Goal: Task Accomplishment & Management: Use online tool/utility

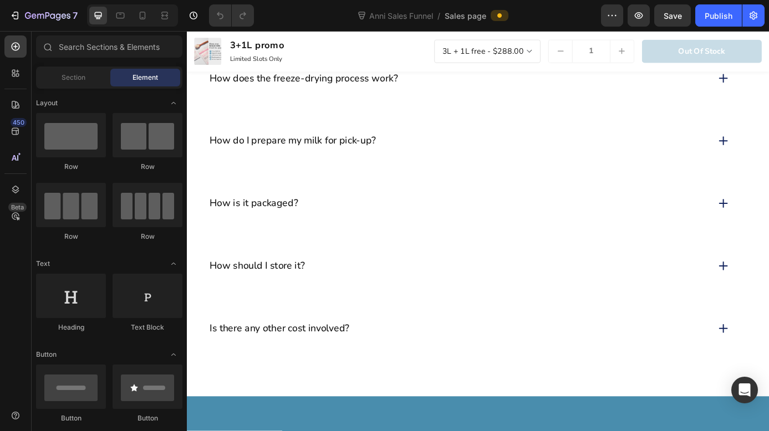
scroll to position [6638, 0]
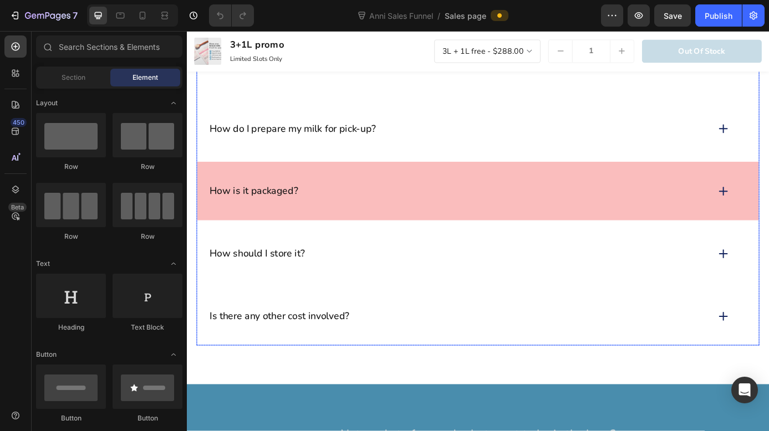
click at [404, 208] on div "How is it packaged?" at bounding box center [497, 214] width 572 height 17
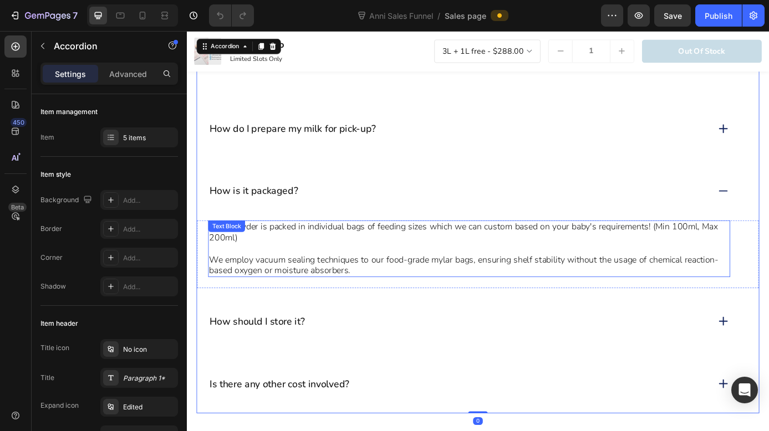
click at [448, 264] on p "Your powder is packed in individual bags of feeding sizes which we can custom b…" at bounding box center [509, 261] width 594 height 25
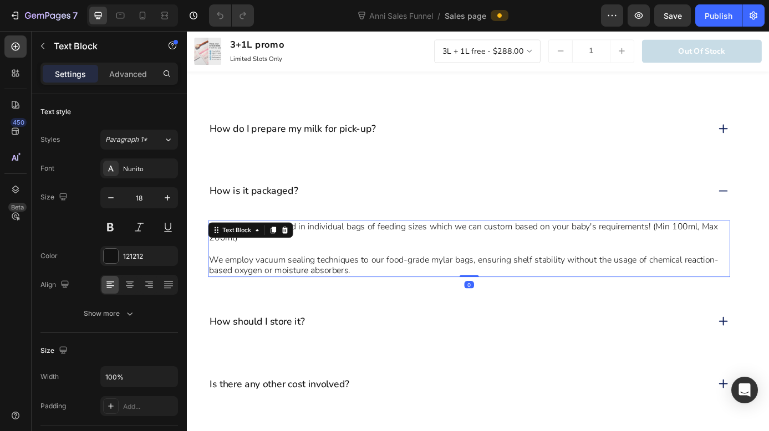
click at [741, 258] on p "Your powder is packed in individual bags of feeding sizes which we can custom b…" at bounding box center [509, 261] width 594 height 25
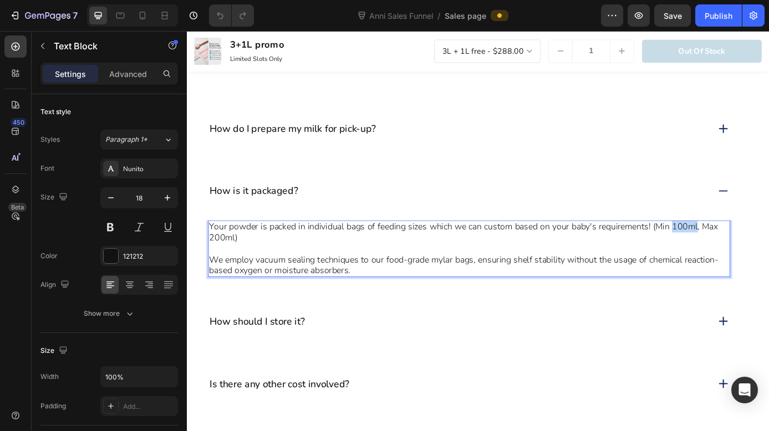
click at [741, 258] on p "Your powder is packed in individual bags of feeding sizes which we can custom b…" at bounding box center [509, 261] width 594 height 25
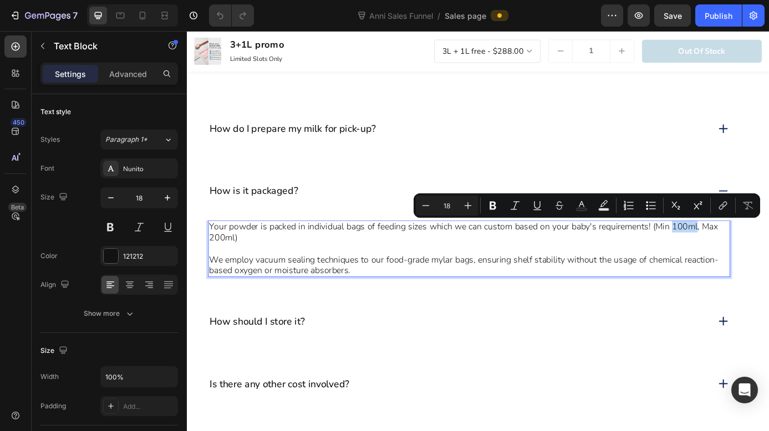
click at [750, 257] on p "Your powder is packed in individual bags of feeding sizes which we can custom b…" at bounding box center [509, 261] width 594 height 25
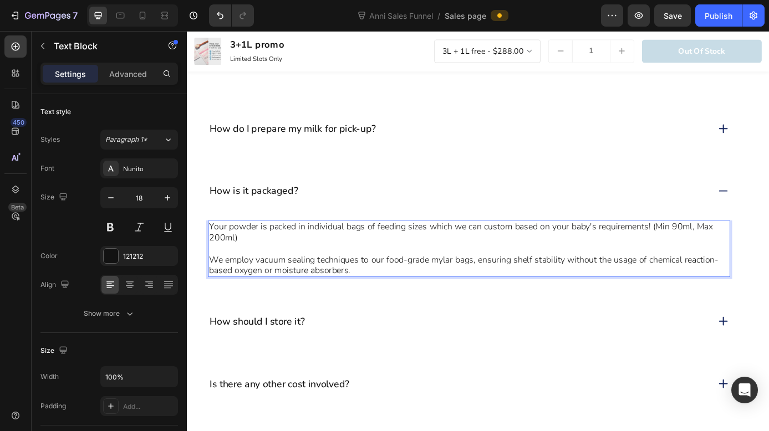
click at [224, 269] on p "Your powder is packed in individual bags of feeding sizes which we can custom b…" at bounding box center [509, 261] width 594 height 25
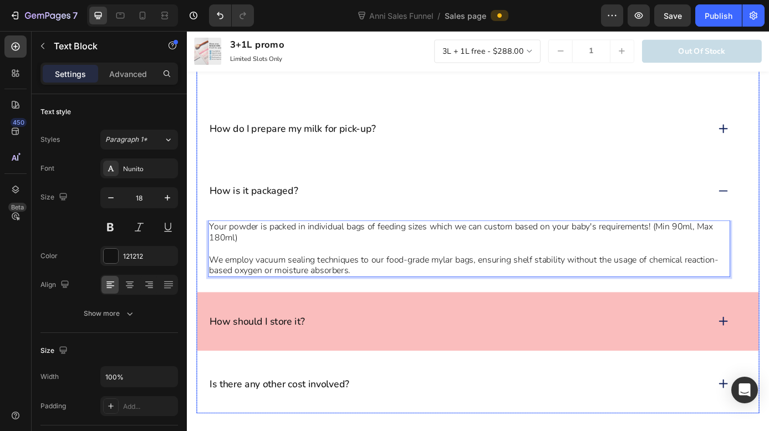
click at [408, 355] on div "How should I store it?" at bounding box center [497, 363] width 572 height 17
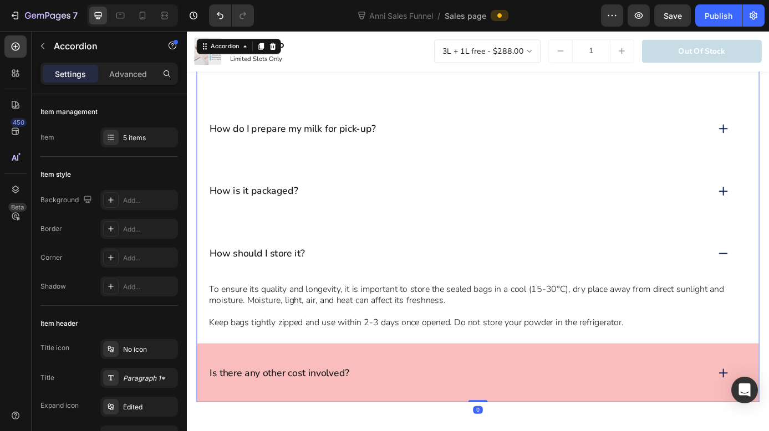
click at [420, 413] on div "Is there any other cost involved?" at bounding box center [519, 421] width 642 height 67
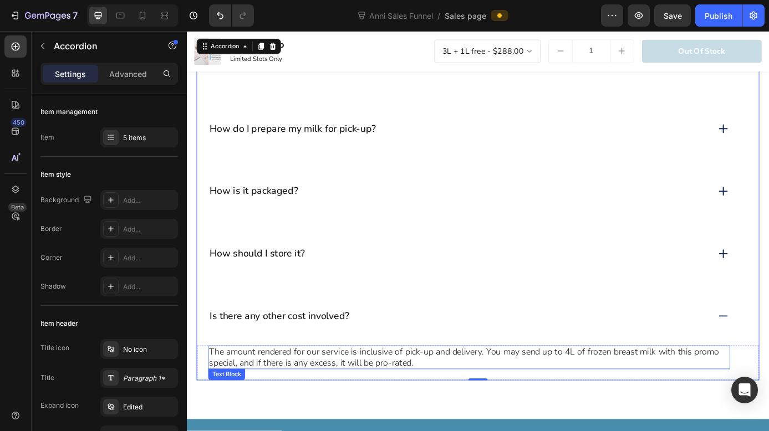
click at [463, 408] on p "The amount rendered for our service is inclusive of pick-up and delivery. You m…" at bounding box center [509, 404] width 594 height 25
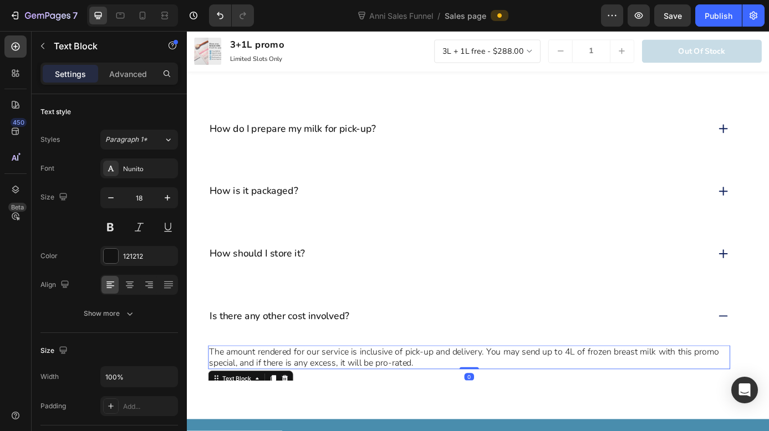
click at [505, 408] on p "The amount rendered for our service is inclusive of pick-up and delivery. You m…" at bounding box center [509, 404] width 594 height 25
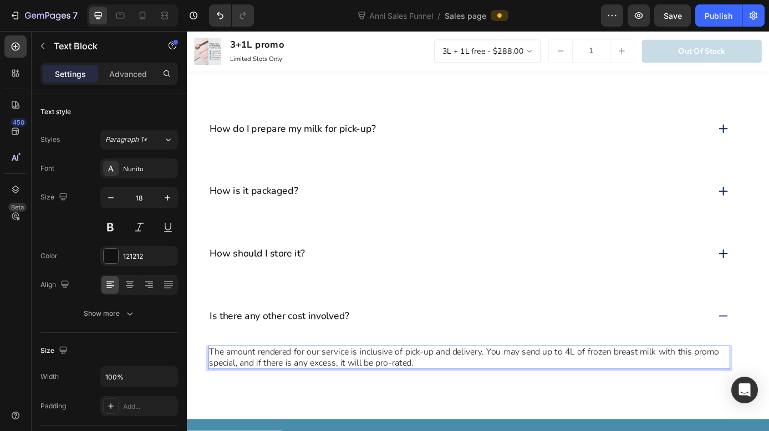
click at [505, 408] on p "The amount rendered for our service is inclusive of pick-up and delivery. You m…" at bounding box center [509, 404] width 594 height 25
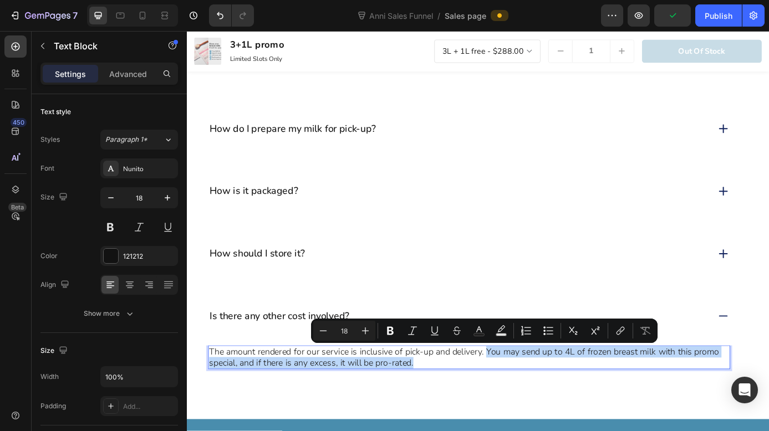
drag, startPoint x: 523, startPoint y: 408, endPoint x: 530, endPoint y: 400, distance: 11.0
click at [530, 400] on p "The amount rendered for our service is inclusive of pick-up and delivery. You m…" at bounding box center [509, 404] width 594 height 25
click at [527, 407] on p "The amount rendered for our service is inclusive of pick-up and delivery. You m…" at bounding box center [509, 404] width 594 height 25
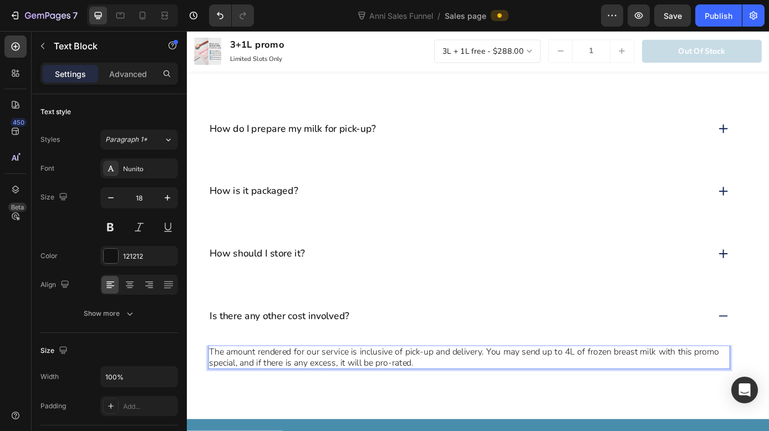
click at [622, 401] on p "The amount rendered for our service is inclusive of pick-up and delivery. You m…" at bounding box center [509, 404] width 594 height 25
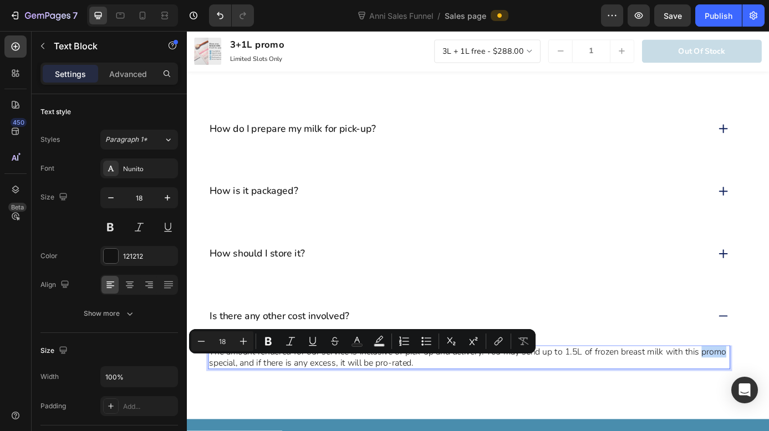
drag, startPoint x: 241, startPoint y: 413, endPoint x: 214, endPoint y: 413, distance: 26.6
click at [214, 413] on p "The amount rendered for our service is inclusive of pick-up and delivery. You m…" at bounding box center [509, 404] width 594 height 25
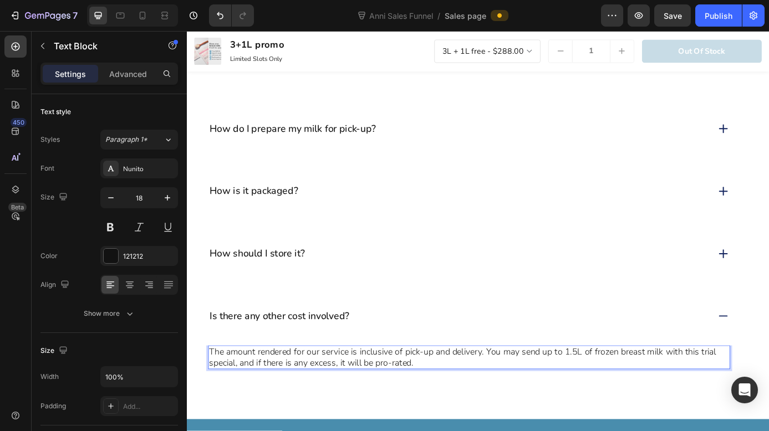
click at [242, 411] on p "The amount rendered for our service is inclusive of pick-up and delivery. You m…" at bounding box center [509, 404] width 594 height 25
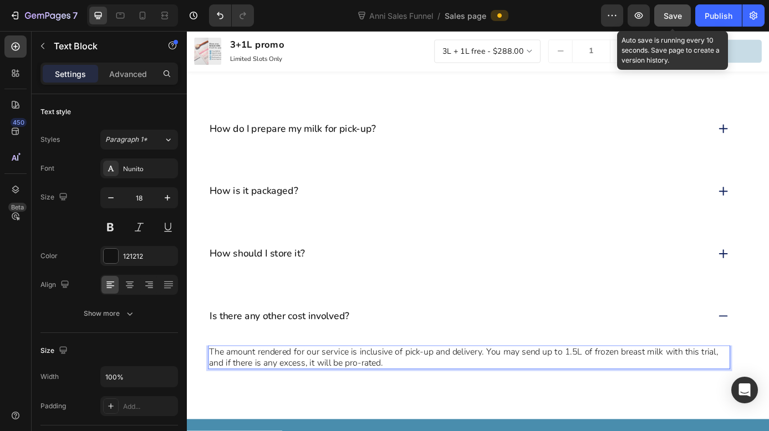
click at [673, 20] on div "Save" at bounding box center [672, 16] width 18 height 12
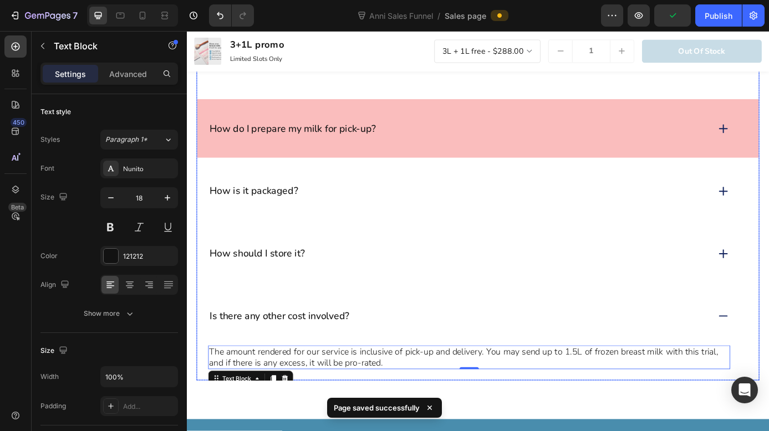
click at [594, 161] on div "How do I prepare my milk for pick-up?" at bounding box center [519, 142] width 642 height 67
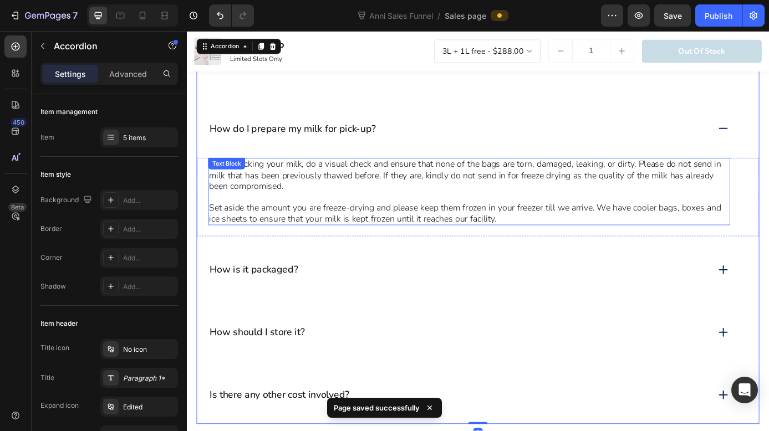
click at [475, 200] on p "While packing your milk, do a visual check and ensure that none of the bags are…" at bounding box center [509, 196] width 594 height 38
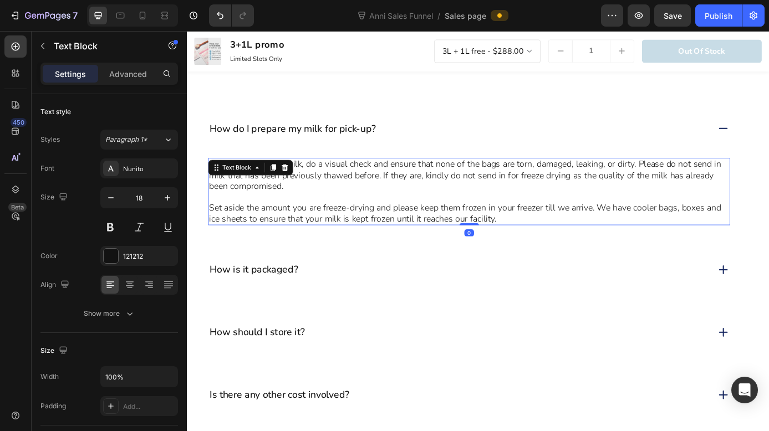
click at [467, 241] on p "Set aside the amount you are freeze-drying and please keep them frozen in your …" at bounding box center [509, 239] width 594 height 25
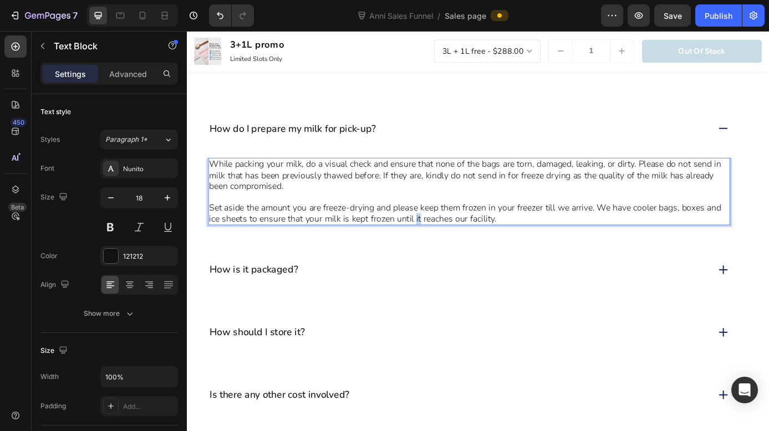
click at [467, 241] on p "Set aside the amount you are freeze-drying and please keep them frozen in your …" at bounding box center [509, 239] width 594 height 25
click at [541, 250] on p "Set aside the amount you are freeze-drying and please keep them frozen in your …" at bounding box center [509, 239] width 594 height 25
click at [449, 236] on p "Set aside the amount you are freeze-drying and please keep them frozen in your …" at bounding box center [509, 239] width 594 height 25
click at [393, 234] on p "Set aside the amount you are freeze-drying and please keep them frozen in your …" at bounding box center [509, 239] width 594 height 25
click at [406, 235] on p "Set aside the amount you are freeze-drying and please keep them frozen in your …" at bounding box center [509, 239] width 594 height 25
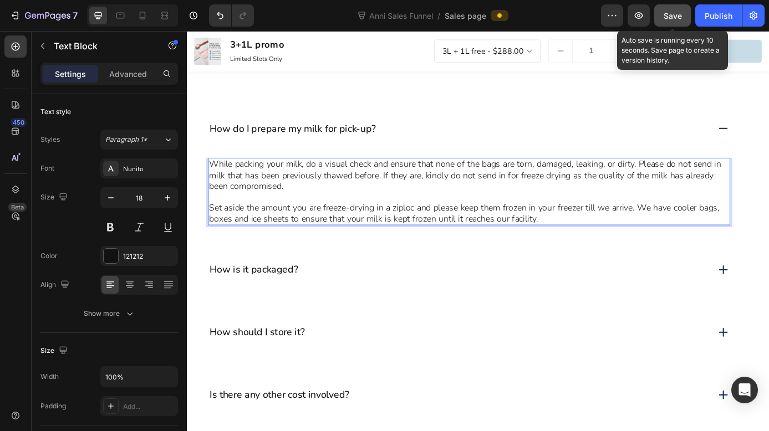
click at [678, 14] on span "Save" at bounding box center [672, 15] width 18 height 9
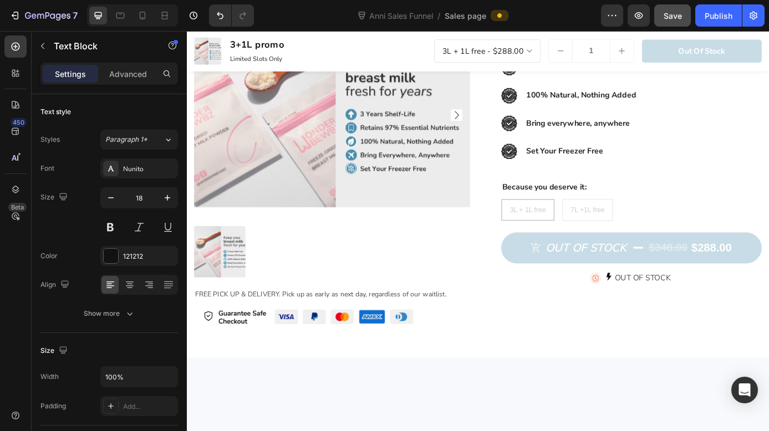
scroll to position [0, 0]
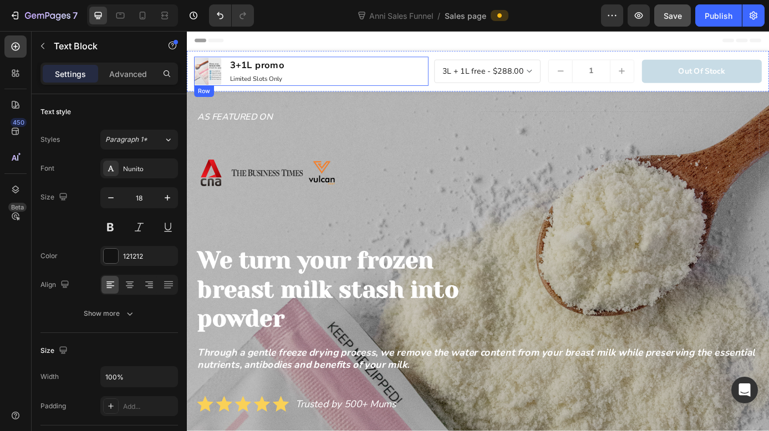
click at [409, 80] on div "Product Images 3+1L promo Product Title Limited Slots Only Text Block Row" at bounding box center [329, 76] width 268 height 33
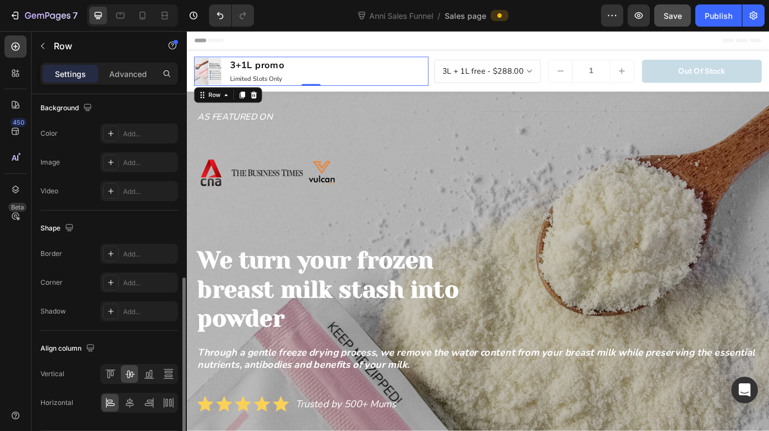
scroll to position [434, 0]
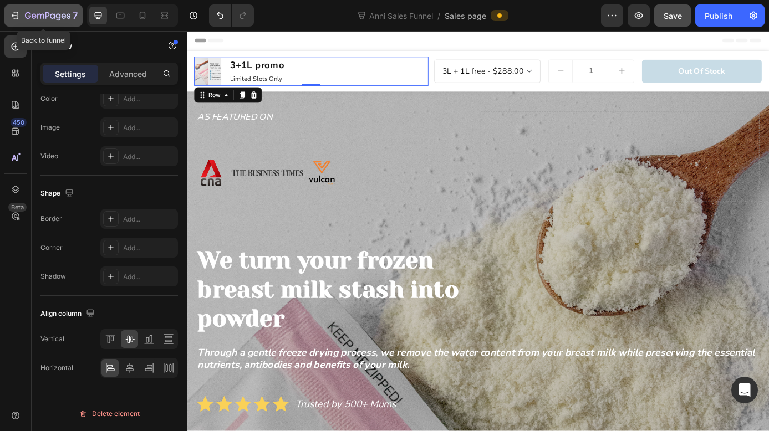
click at [18, 14] on icon "button" at bounding box center [16, 16] width 5 height 8
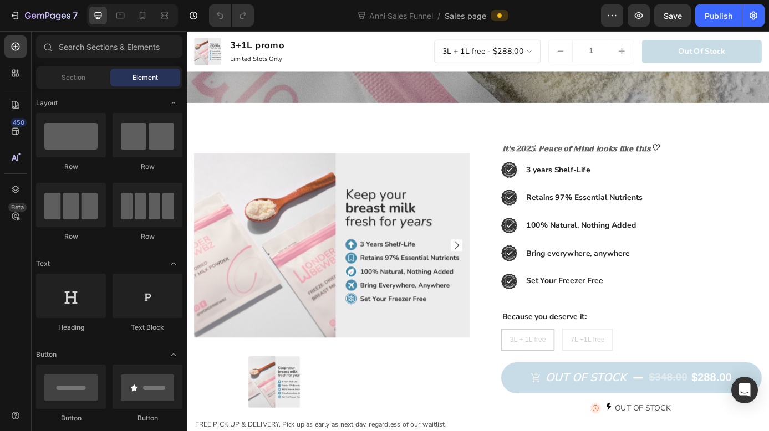
scroll to position [472, 0]
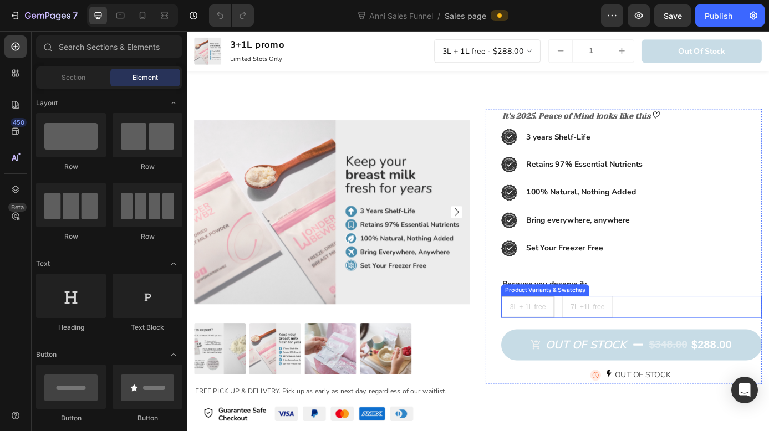
click at [709, 334] on div "3L + 1L free 3L + 1L free 3L + 1L free 7L +1L free 7L +1L free 7L +1L free" at bounding box center [695, 346] width 298 height 25
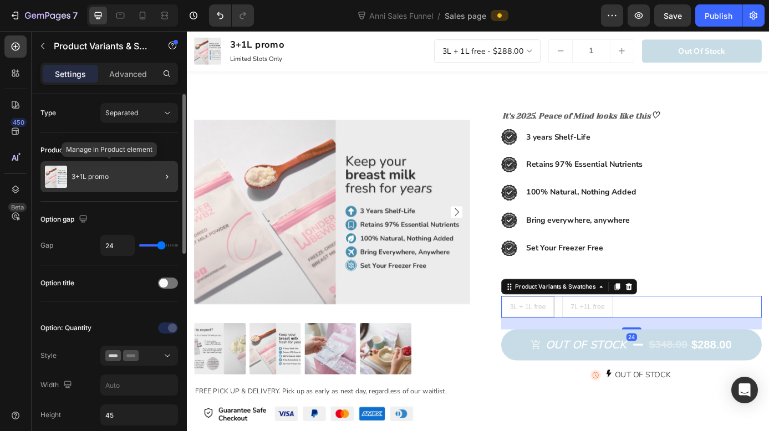
click at [142, 168] on div "3+1L promo" at bounding box center [108, 176] width 137 height 31
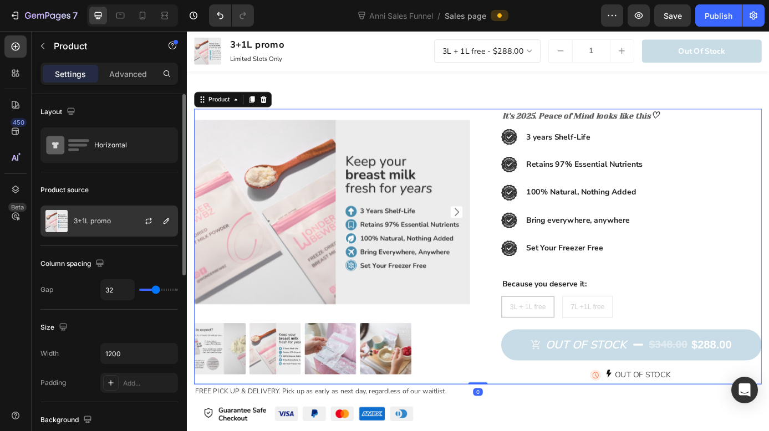
click at [133, 225] on div at bounding box center [153, 221] width 49 height 30
click at [166, 225] on icon "button" at bounding box center [166, 221] width 9 height 9
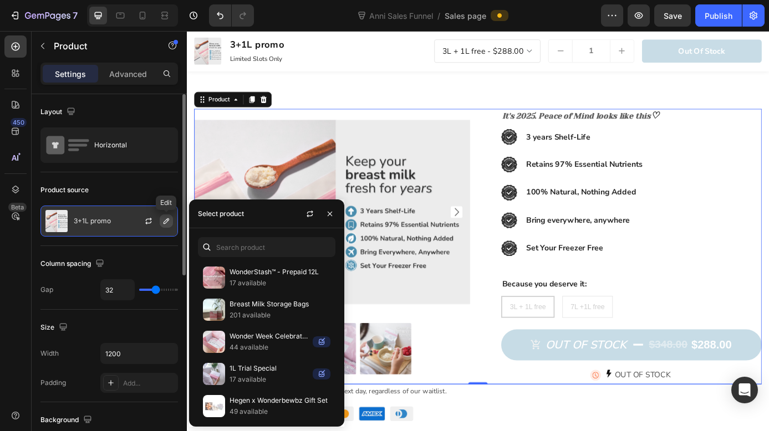
click at [165, 221] on icon "button" at bounding box center [166, 221] width 9 height 9
click at [149, 221] on icon "button" at bounding box center [148, 221] width 9 height 9
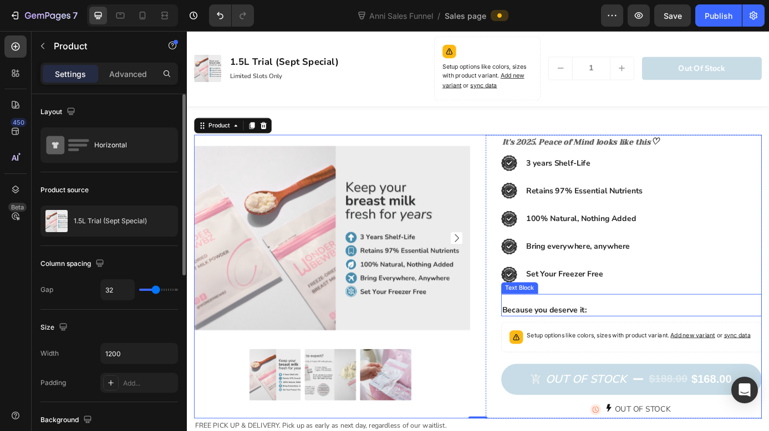
scroll to position [452, 0]
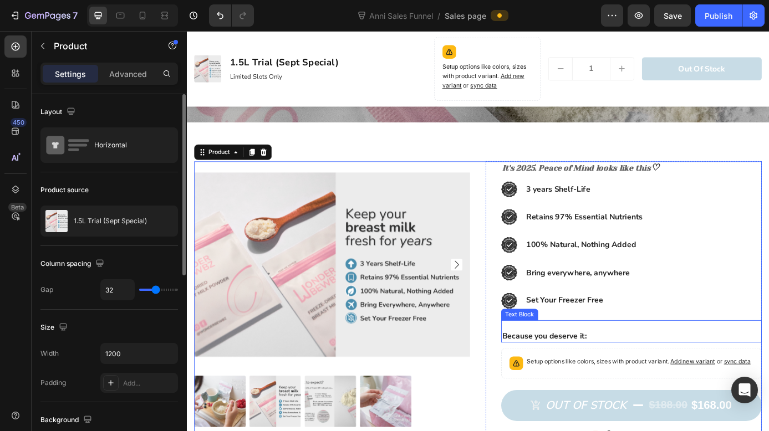
click at [629, 382] on p "Because you deserve it:" at bounding box center [694, 381] width 295 height 12
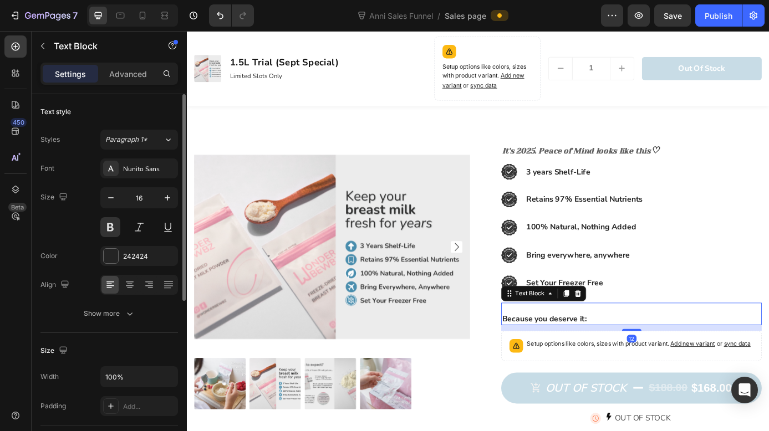
scroll to position [476, 0]
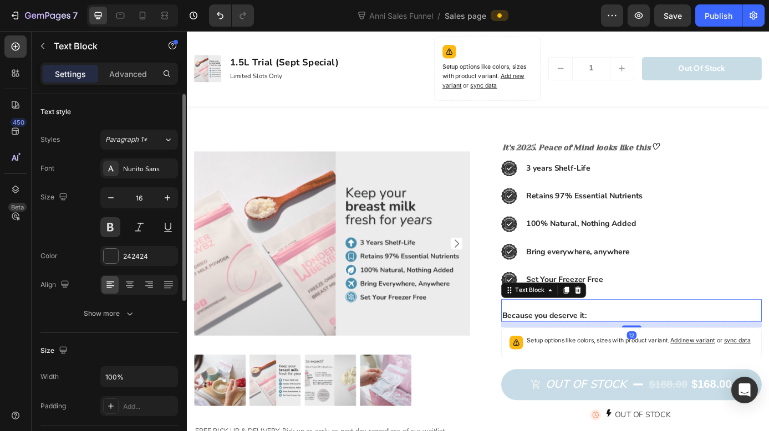
click at [630, 356] on p "Because you deserve it:" at bounding box center [694, 357] width 295 height 12
click at [642, 356] on p "Because you deserve it:" at bounding box center [694, 357] width 295 height 12
click at [628, 355] on p "Because you deserve it:" at bounding box center [694, 357] width 295 height 12
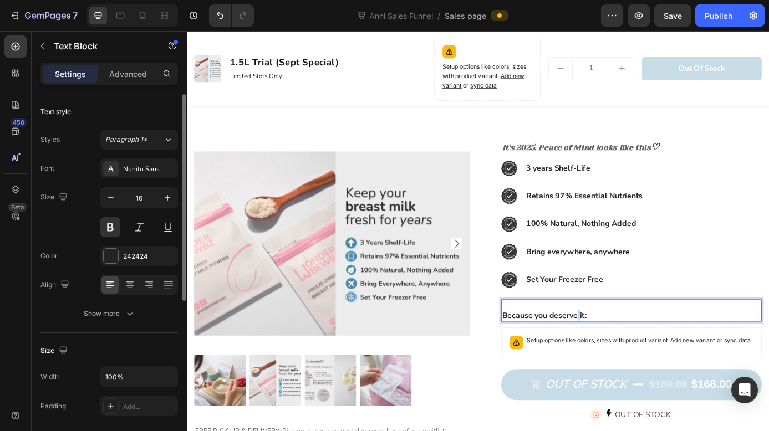
click at [628, 355] on p "Because you deserve it:" at bounding box center [694, 357] width 295 height 12
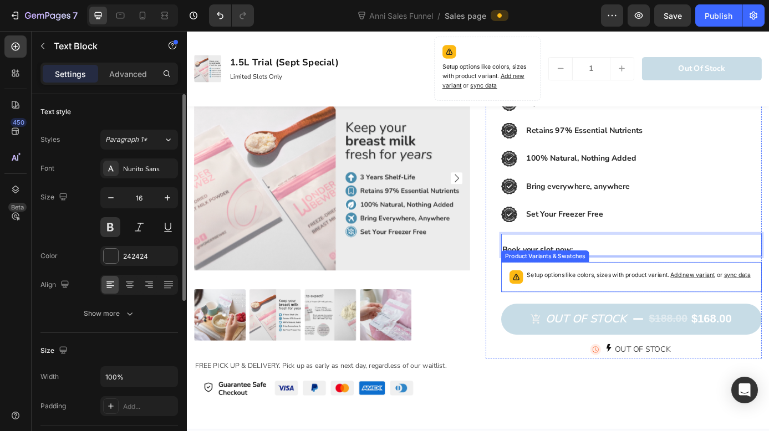
scroll to position [554, 0]
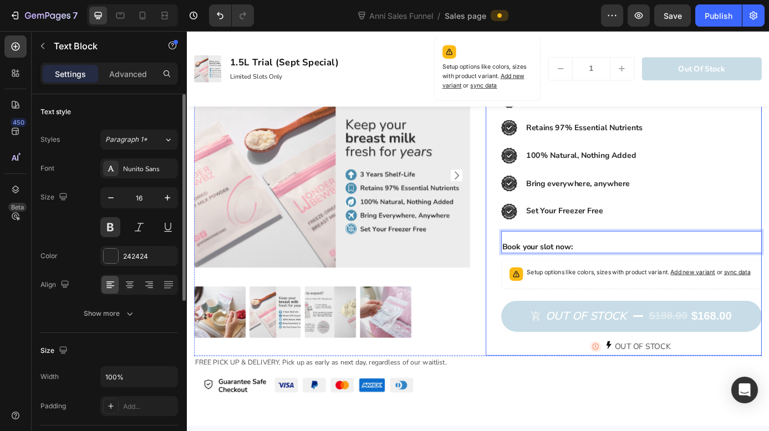
click at [674, 313] on p "Setup options like colors, sizes with product variant. Add new variant or sync …" at bounding box center [702, 306] width 255 height 11
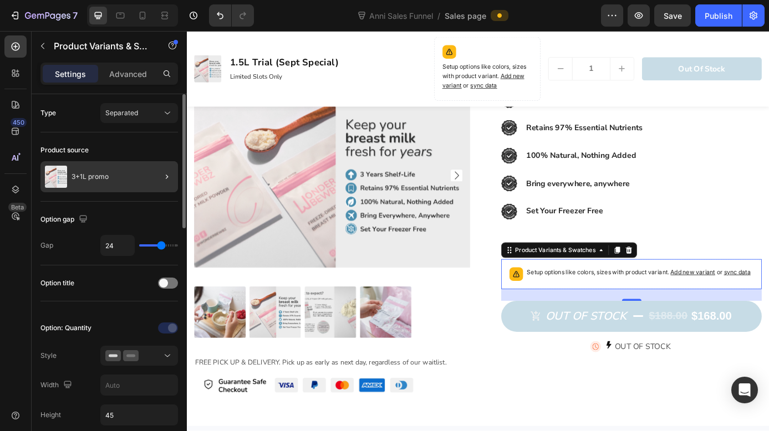
click at [158, 178] on div at bounding box center [162, 176] width 31 height 31
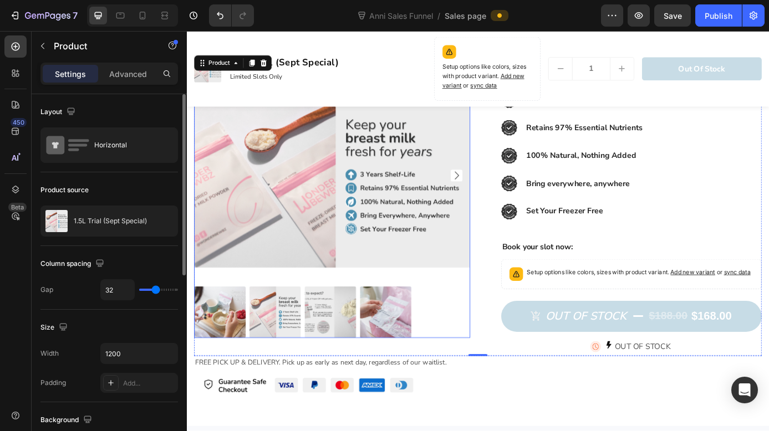
click at [485, 334] on div at bounding box center [352, 352] width 315 height 59
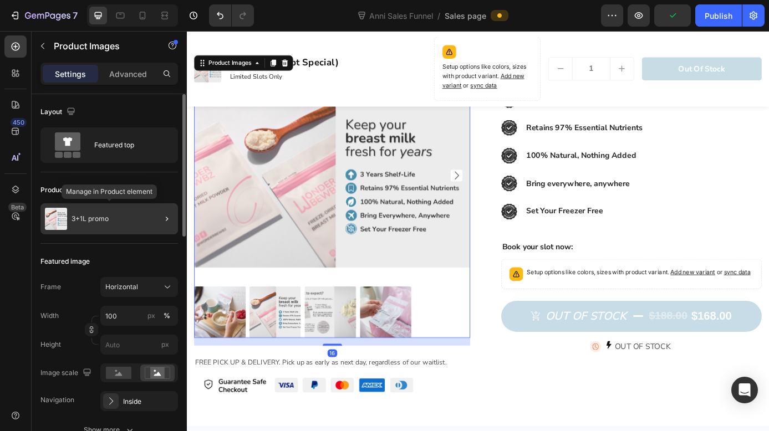
click at [137, 223] on div "3+1L promo" at bounding box center [108, 218] width 137 height 31
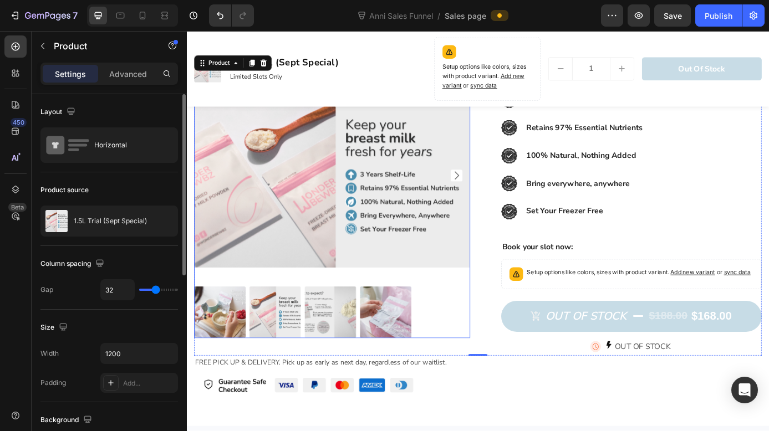
click at [408, 333] on img at bounding box center [414, 352] width 59 height 59
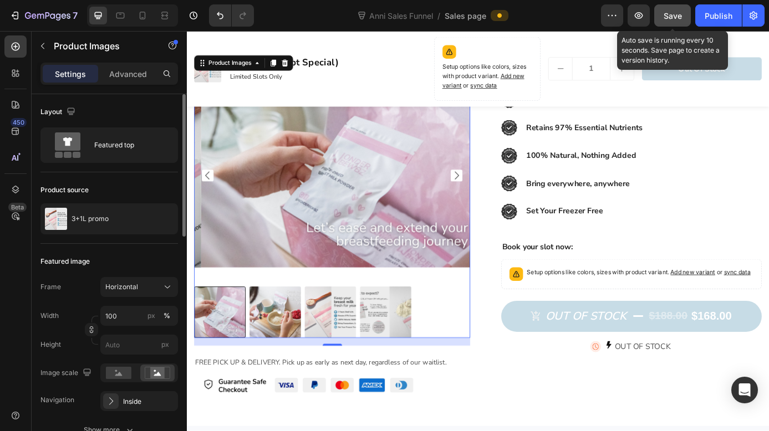
click at [673, 23] on button "Save" at bounding box center [672, 15] width 37 height 22
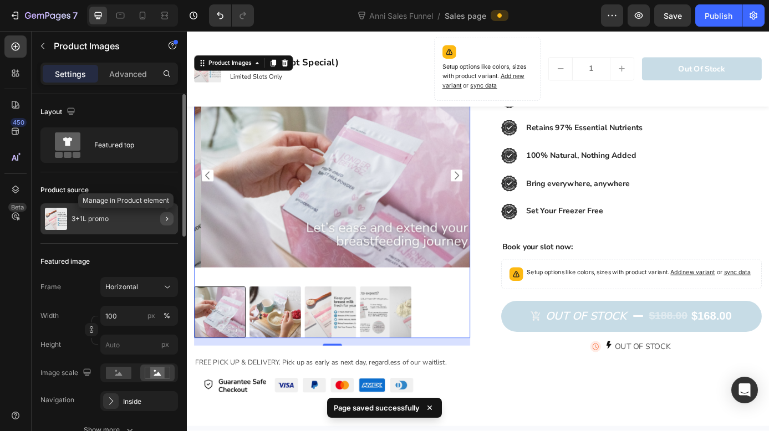
click at [164, 222] on icon "button" at bounding box center [166, 218] width 9 height 9
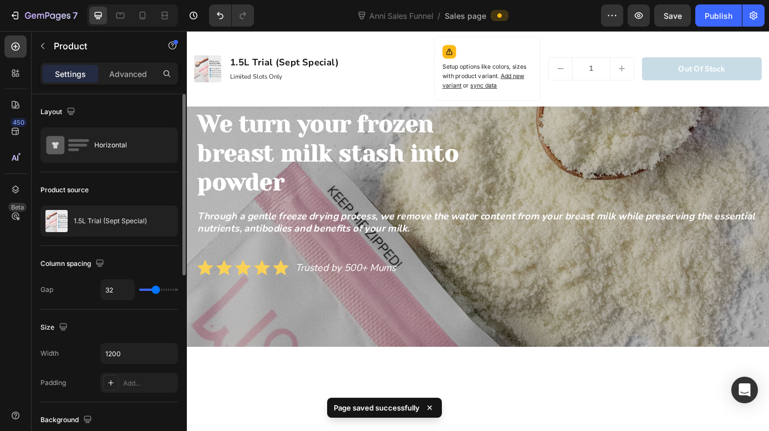
scroll to position [25, 0]
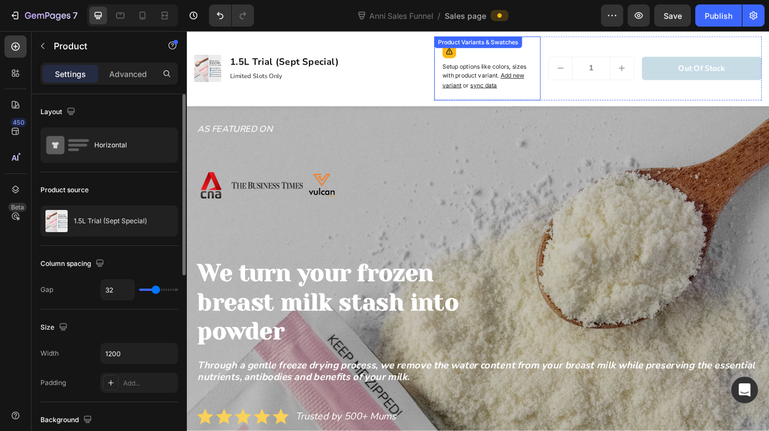
click at [485, 100] on div "Setup options like colors, sizes with product variant. Add new variant or sync …" at bounding box center [530, 84] width 103 height 34
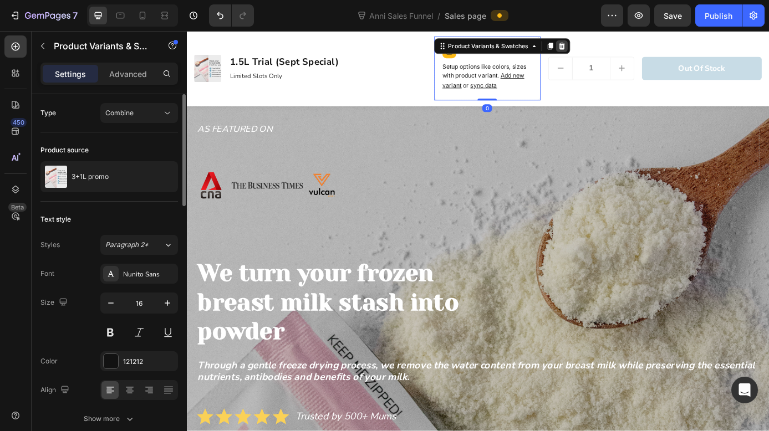
click at [611, 47] on icon at bounding box center [614, 49] width 7 height 8
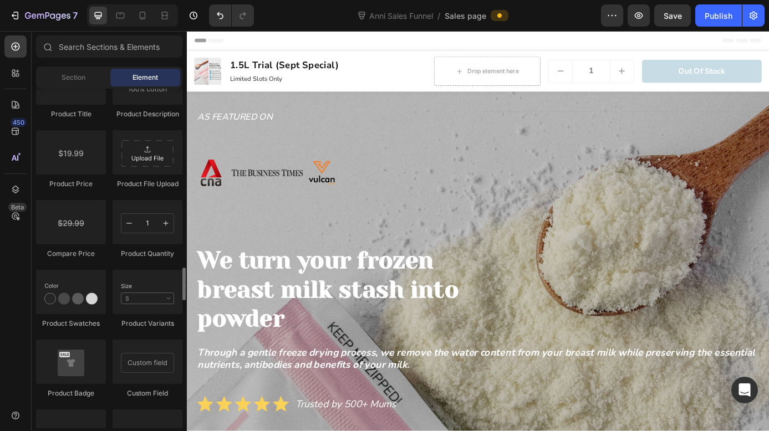
scroll to position [1821, 0]
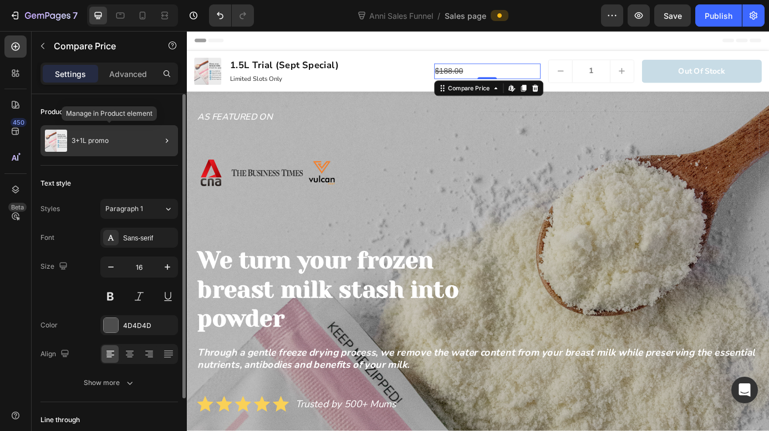
click at [108, 142] on p "3+1L promo" at bounding box center [89, 141] width 37 height 8
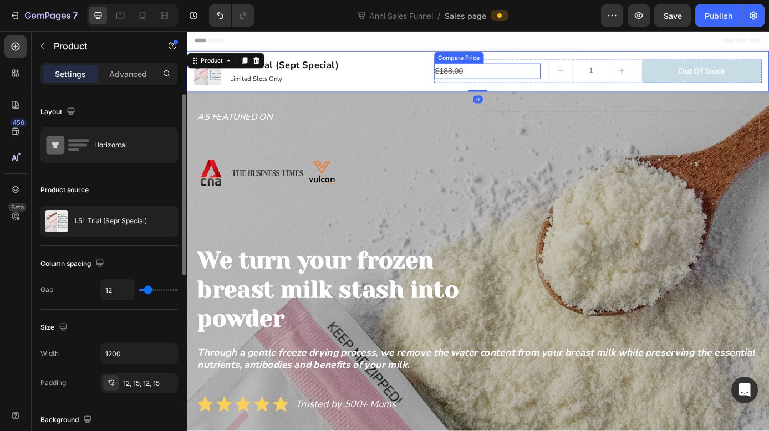
click at [498, 75] on div "$188.00" at bounding box center [530, 77] width 122 height 18
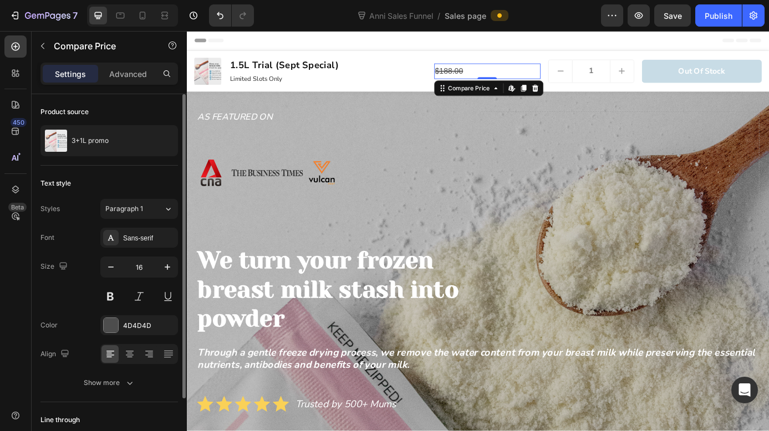
click at [45, 46] on icon "button" at bounding box center [42, 46] width 9 height 9
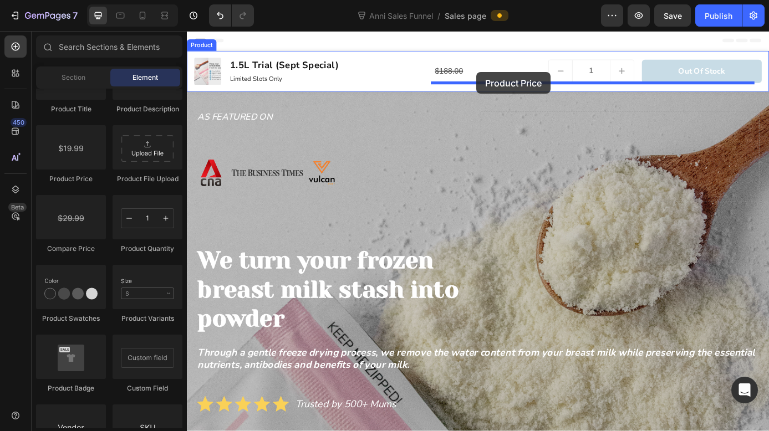
drag, startPoint x: 281, startPoint y: 192, endPoint x: 516, endPoint y: 78, distance: 261.7
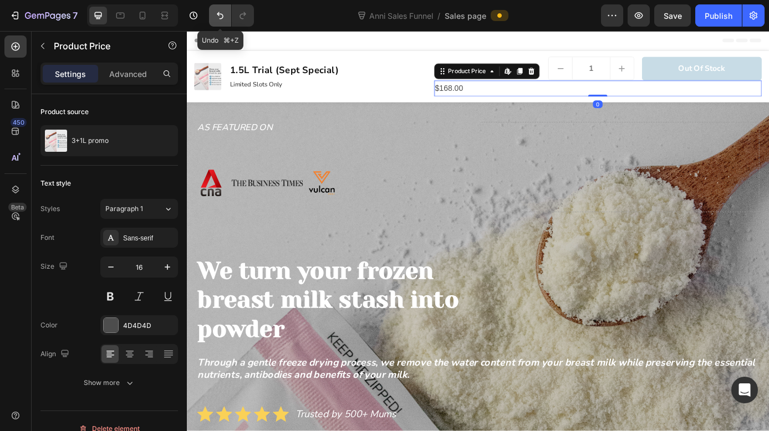
click at [219, 23] on button "Undo/Redo" at bounding box center [220, 15] width 22 height 22
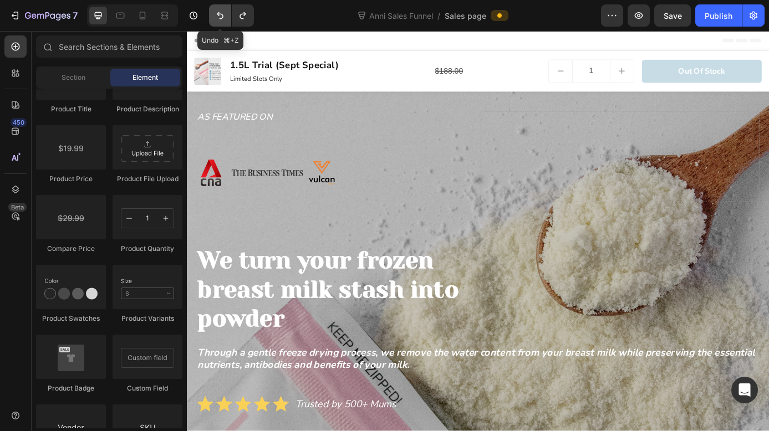
click at [220, 22] on button "Undo/Redo" at bounding box center [220, 15] width 22 height 22
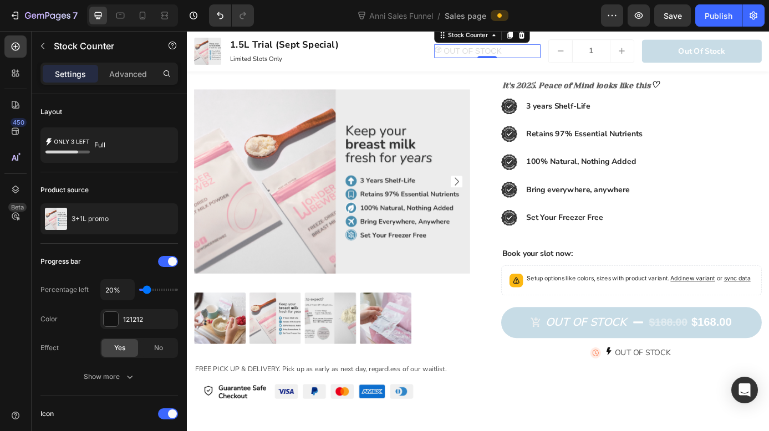
scroll to position [528, 0]
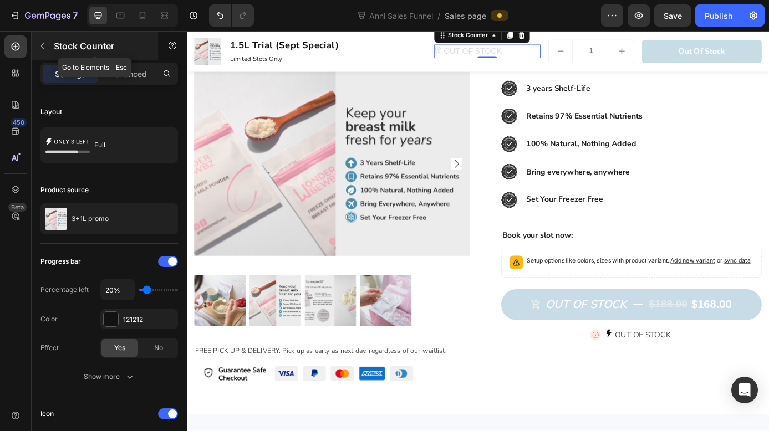
click at [48, 48] on button "button" at bounding box center [43, 46] width 18 height 18
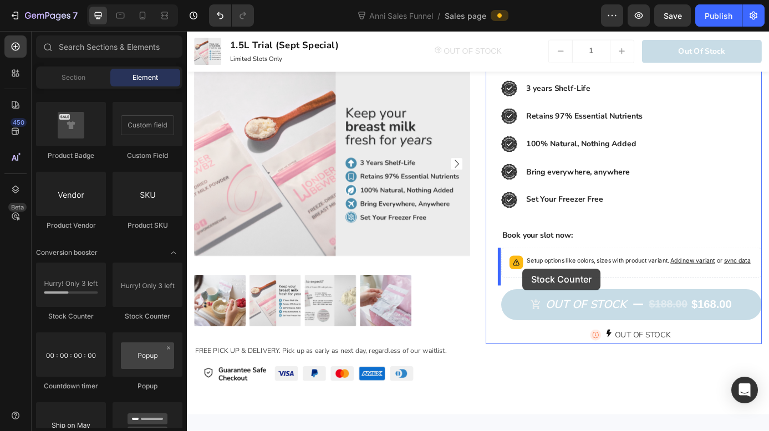
drag, startPoint x: 348, startPoint y: 303, endPoint x: 566, endPoint y: 305, distance: 218.4
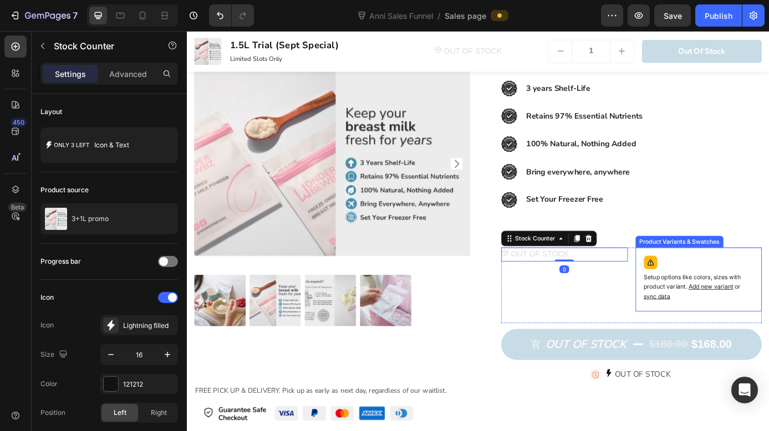
click at [727, 298] on div "Setup options like colors, sizes with product variant. Add new variant or sync …" at bounding box center [771, 315] width 135 height 63
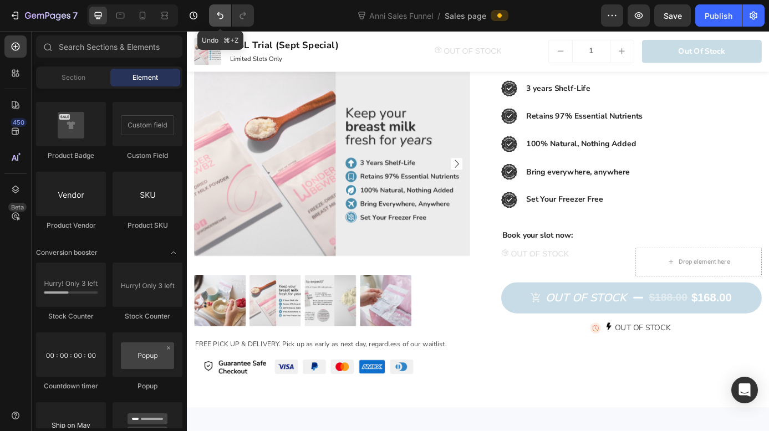
click at [218, 21] on icon "Undo/Redo" at bounding box center [219, 15] width 11 height 11
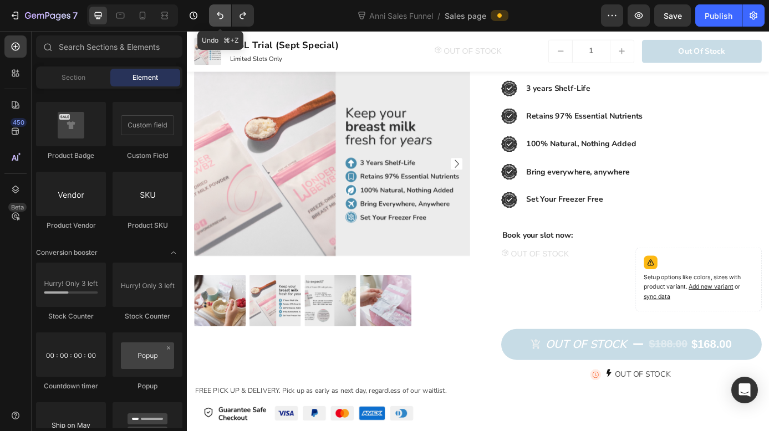
click at [218, 21] on icon "Undo/Redo" at bounding box center [219, 15] width 11 height 11
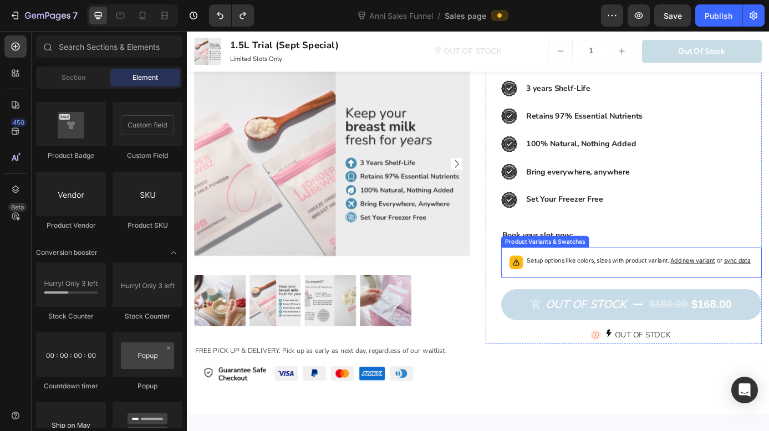
click at [664, 308] on div "Setup options like colors, sizes with product variant. Add new variant or sync …" at bounding box center [695, 296] width 288 height 24
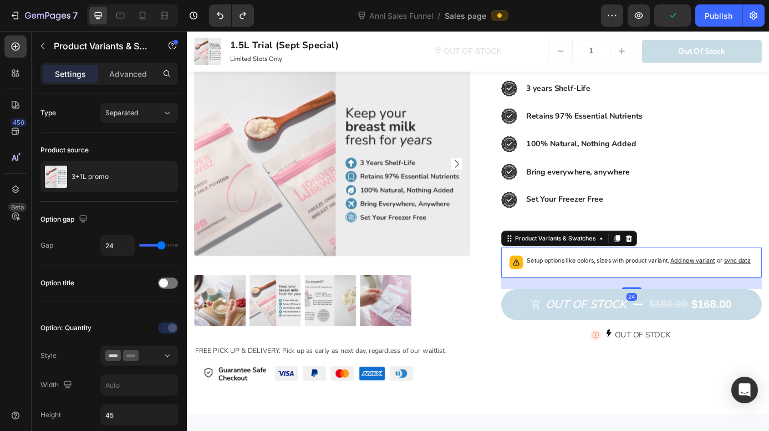
click at [768, 308] on div "Setup options like colors, sizes with product variant. Add new variant or sync …" at bounding box center [695, 296] width 288 height 24
click at [688, 270] on icon at bounding box center [691, 268] width 7 height 8
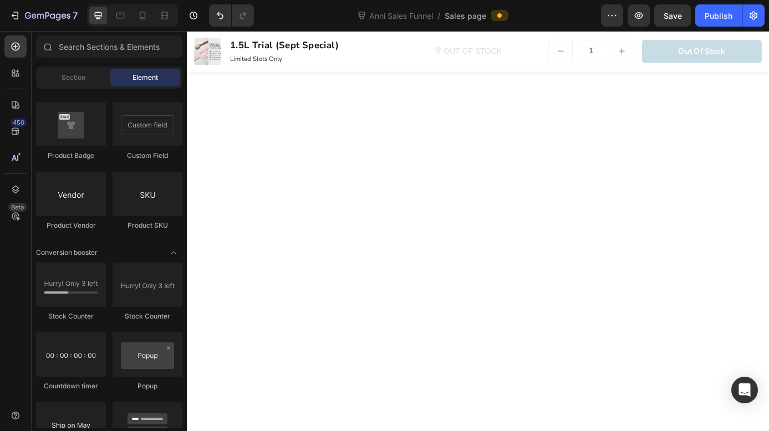
scroll to position [2400, 0]
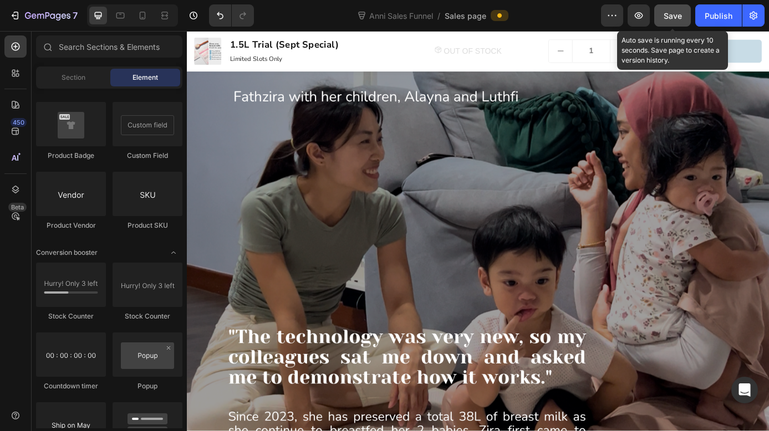
click at [677, 11] on span "Save" at bounding box center [672, 15] width 18 height 9
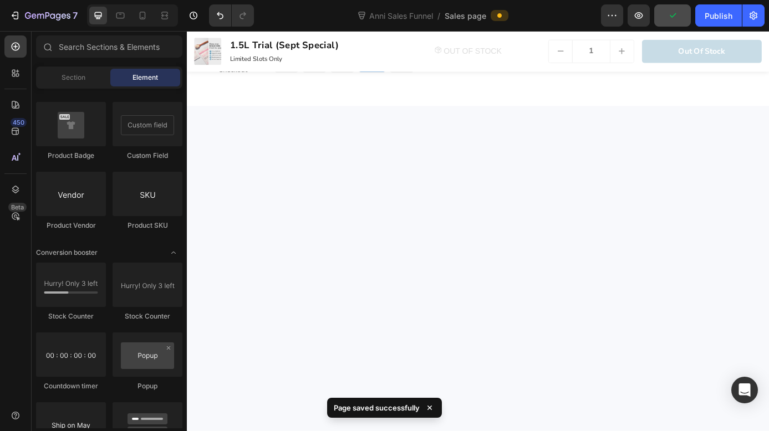
scroll to position [0, 0]
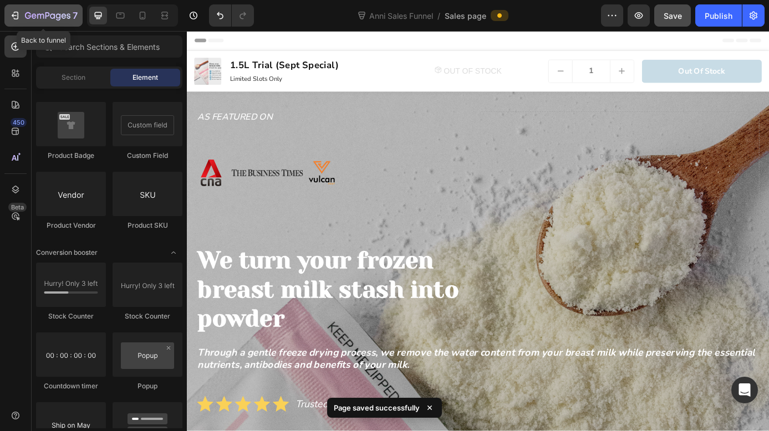
click at [18, 19] on icon "button" at bounding box center [14, 15] width 11 height 11
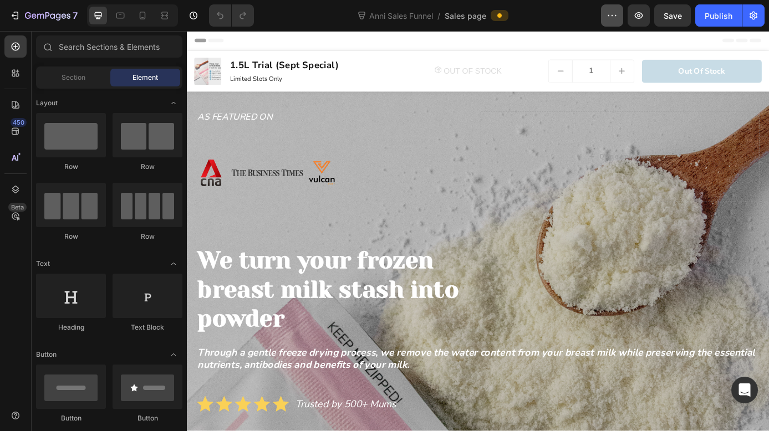
click at [613, 21] on button "button" at bounding box center [612, 15] width 22 height 22
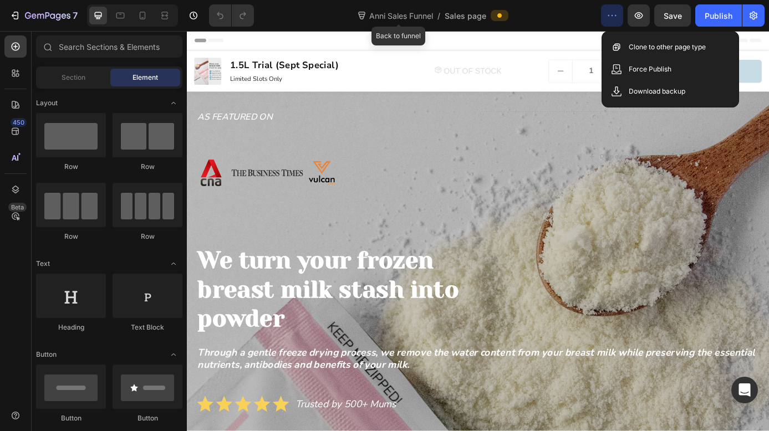
click at [412, 15] on span "Anni Sales Funnel" at bounding box center [401, 16] width 68 height 12
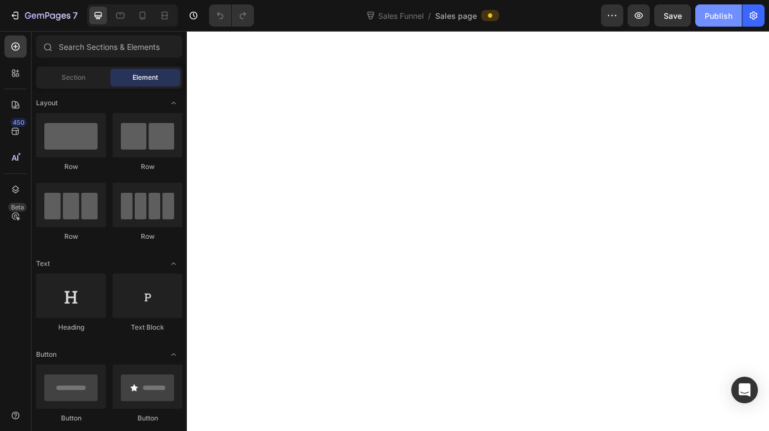
click at [722, 18] on div "Publish" at bounding box center [718, 16] width 28 height 12
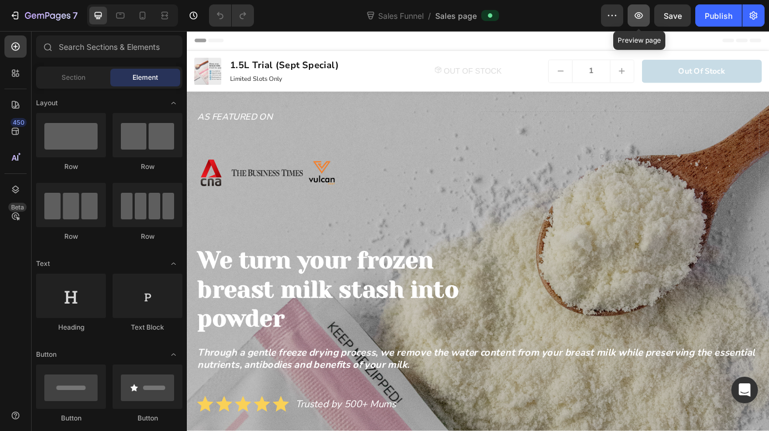
click at [643, 16] on icon "button" at bounding box center [638, 15] width 11 height 11
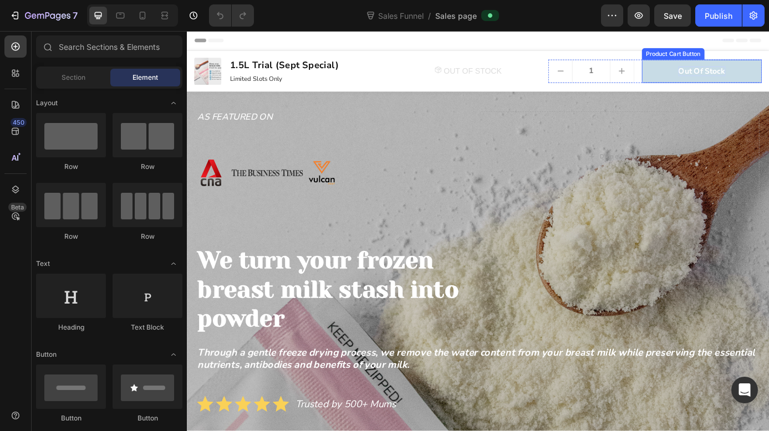
click at [763, 81] on div "Out of stock" at bounding box center [775, 77] width 54 height 12
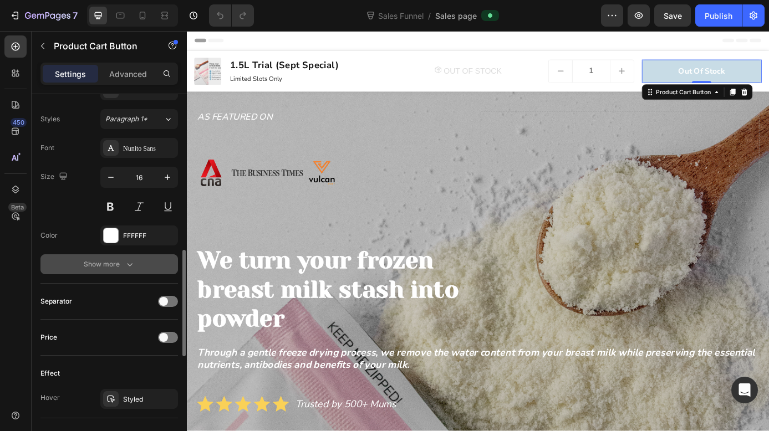
scroll to position [560, 0]
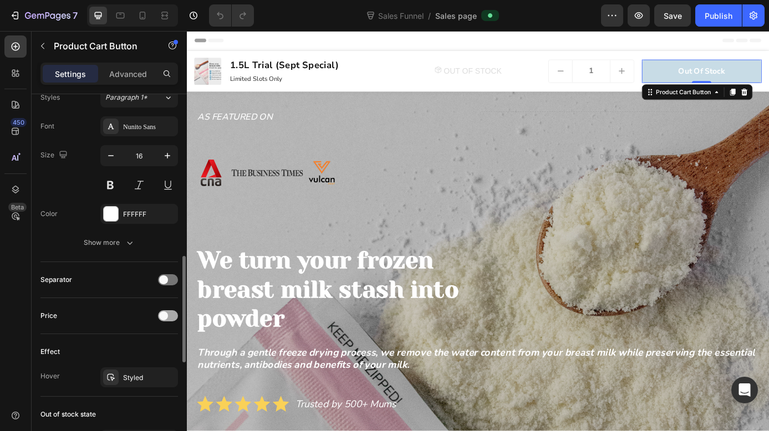
click at [161, 310] on div at bounding box center [168, 315] width 20 height 11
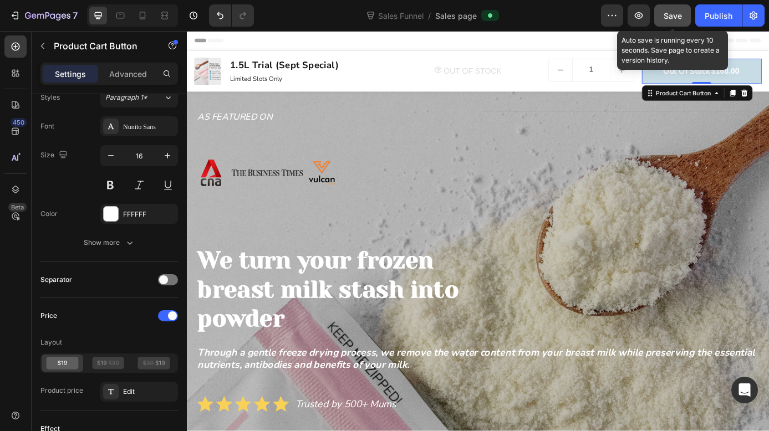
click at [677, 17] on span "Save" at bounding box center [672, 15] width 18 height 9
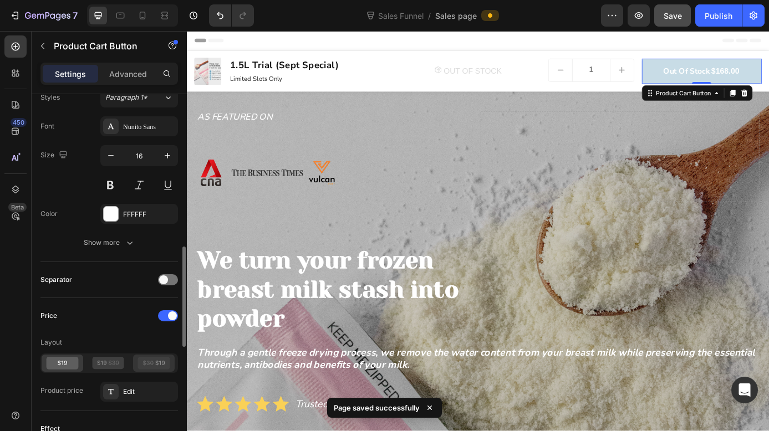
click at [155, 364] on icon at bounding box center [154, 363] width 32 height 13
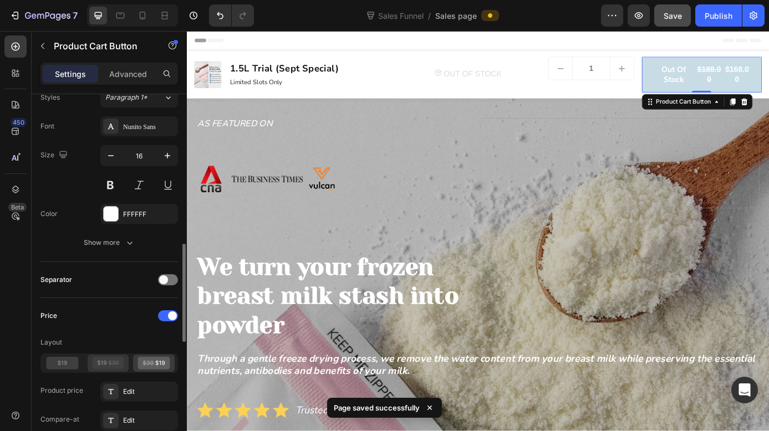
click at [127, 364] on div at bounding box center [109, 363] width 42 height 17
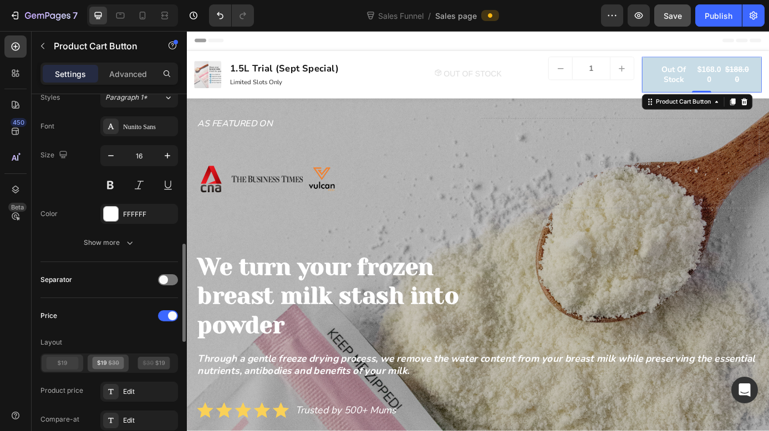
click at [73, 366] on icon at bounding box center [63, 363] width 32 height 13
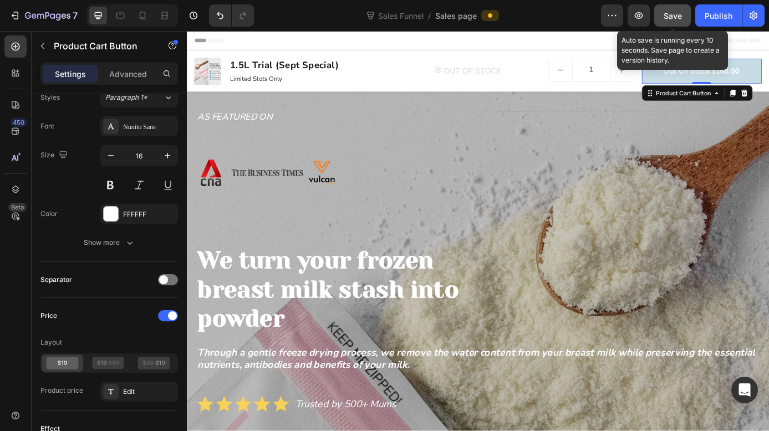
click at [669, 13] on span "Save" at bounding box center [672, 15] width 18 height 9
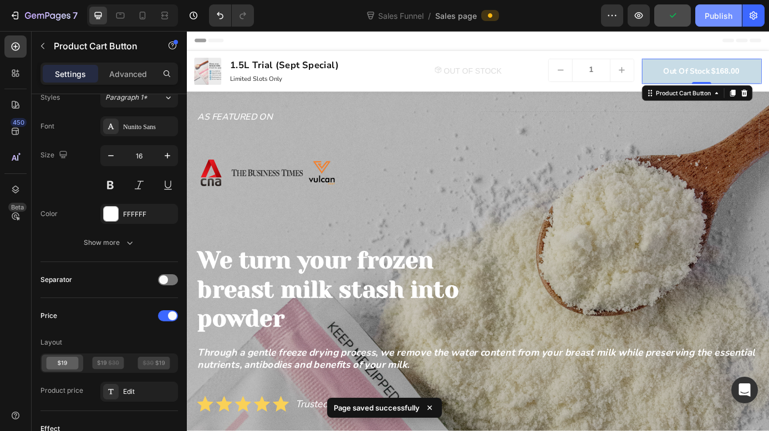
click at [725, 18] on div "Publish" at bounding box center [718, 16] width 28 height 12
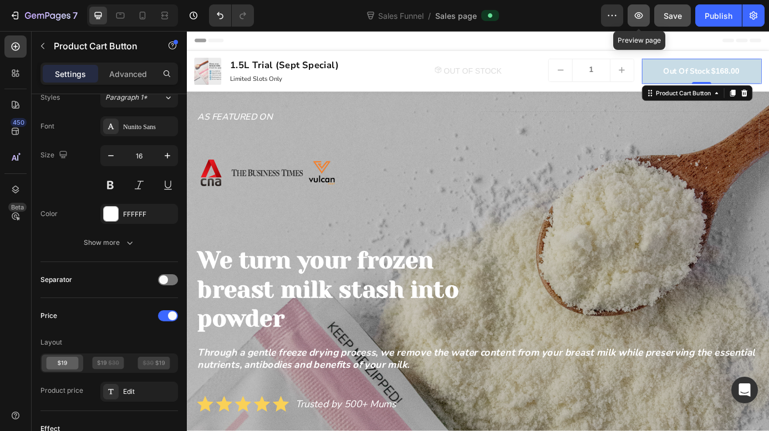
click at [640, 18] on icon "button" at bounding box center [639, 15] width 8 height 7
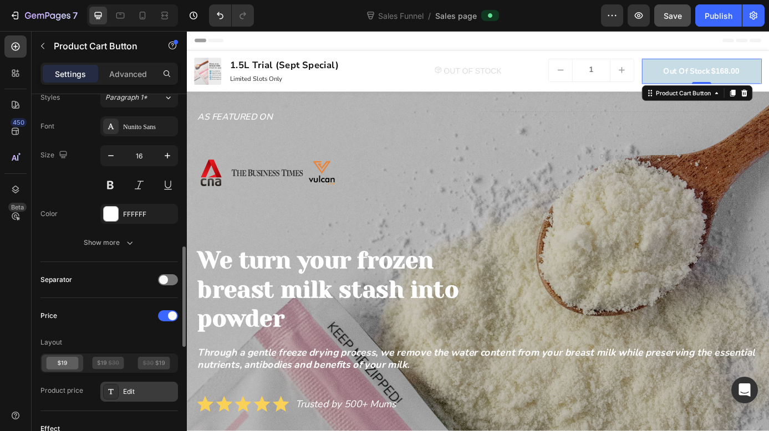
click at [119, 392] on div "Edit" at bounding box center [139, 392] width 78 height 20
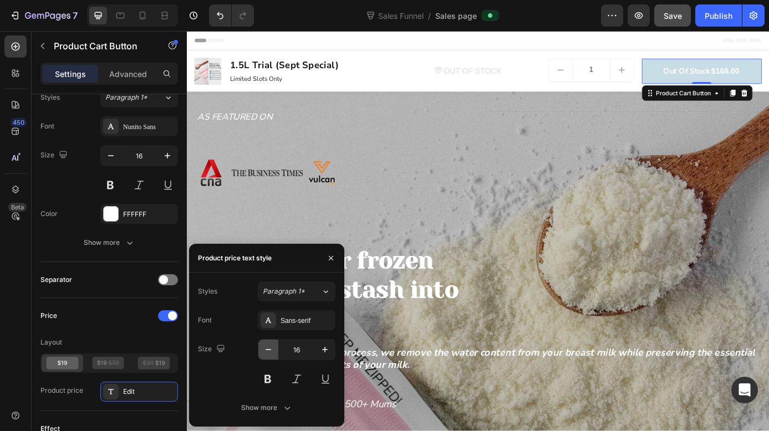
click at [273, 354] on icon "button" at bounding box center [268, 349] width 11 height 11
type input "14"
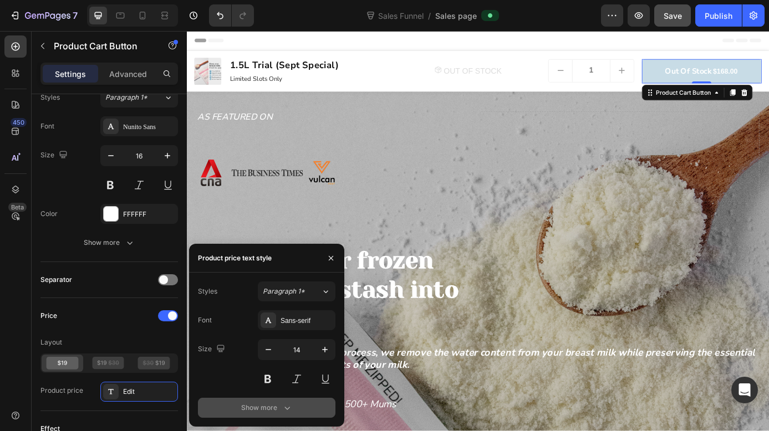
click at [268, 403] on div "Show more" at bounding box center [267, 407] width 52 height 11
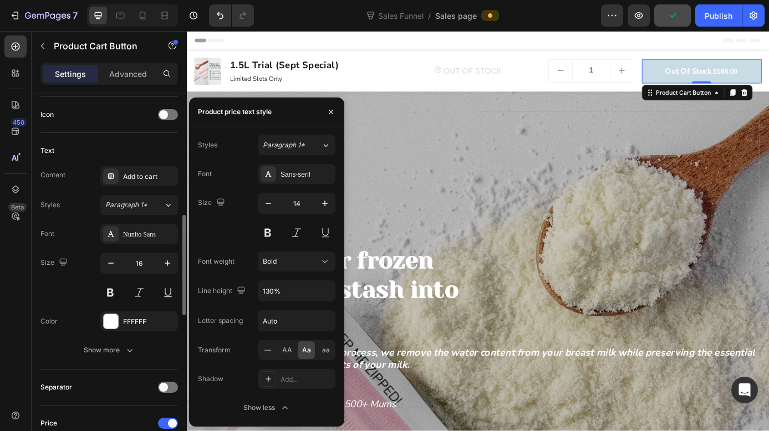
scroll to position [451, 0]
click at [140, 179] on div "Add to cart" at bounding box center [149, 178] width 52 height 10
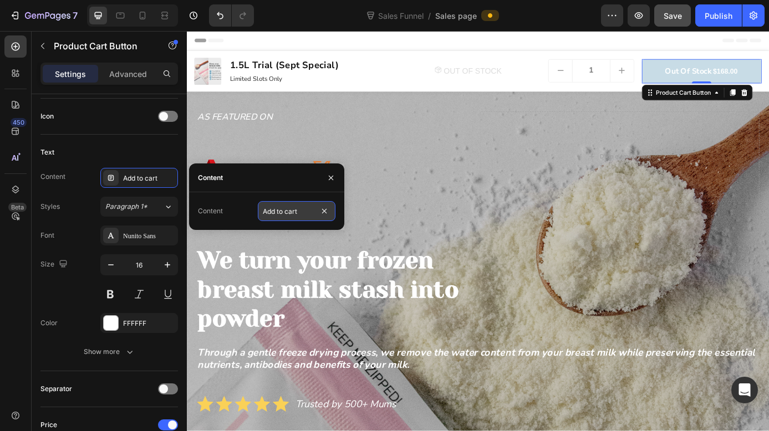
click at [305, 212] on input "Add to cart" at bounding box center [297, 211] width 78 height 20
type input "Book now -"
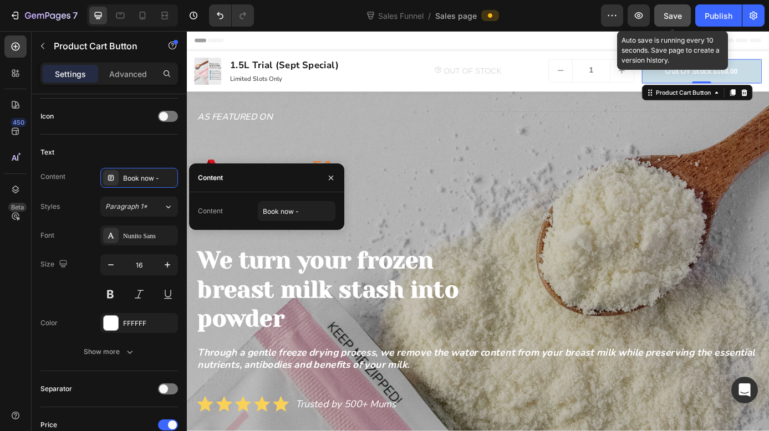
click at [683, 18] on button "Save" at bounding box center [672, 15] width 37 height 22
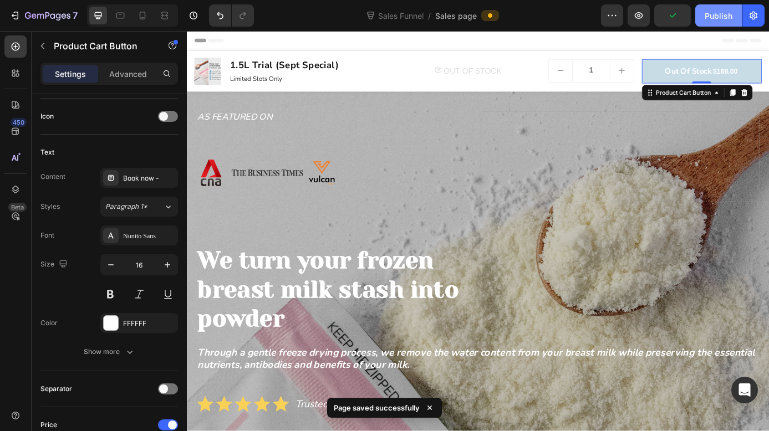
click at [714, 19] on div "Publish" at bounding box center [718, 16] width 28 height 12
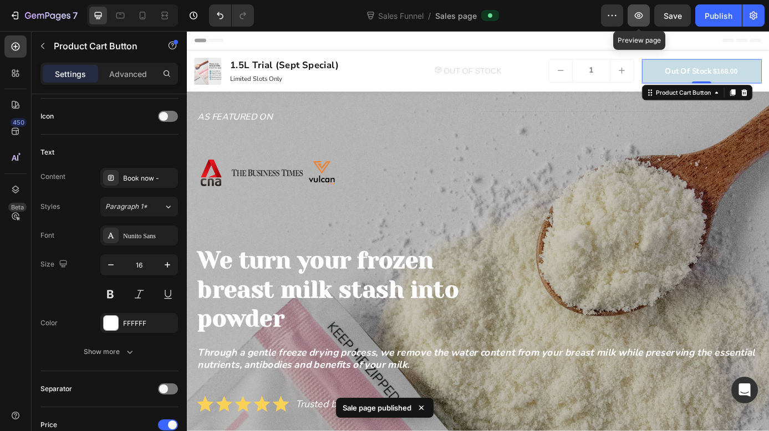
click at [640, 20] on icon "button" at bounding box center [638, 15] width 11 height 11
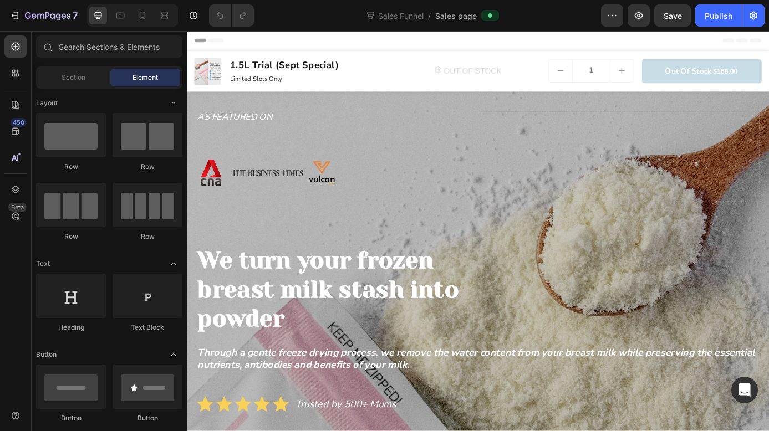
click at [605, 27] on div "7 Sales Funnel / Sales page Preview Save Publish" at bounding box center [384, 16] width 769 height 32
click at [612, 17] on icon "button" at bounding box center [611, 15] width 11 height 11
click at [749, 22] on button "button" at bounding box center [753, 15] width 22 height 22
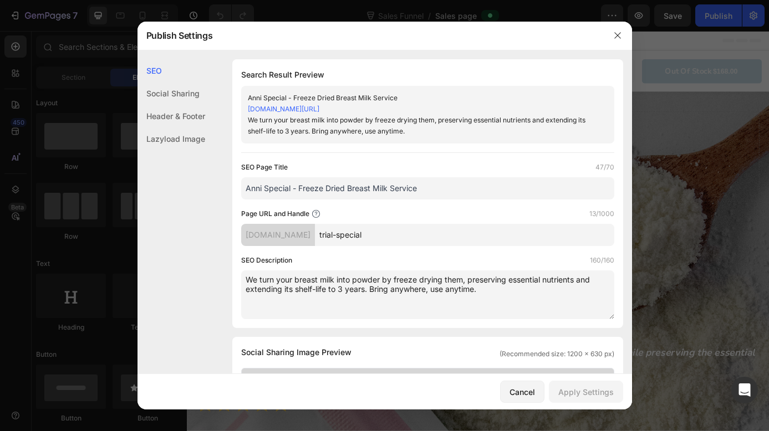
click at [283, 182] on input "Anni Special - Freeze Dried Breast Milk Service" at bounding box center [427, 188] width 373 height 22
drag, startPoint x: 258, startPoint y: 191, endPoint x: 220, endPoint y: 191, distance: 37.7
type input "Trial Special - Freeze Dried Breast Milk Service"
click at [580, 391] on div "Apply Settings" at bounding box center [585, 392] width 55 height 12
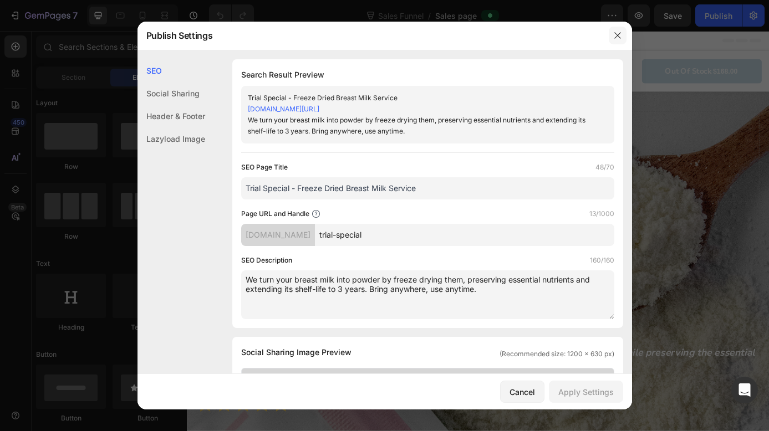
click at [617, 34] on icon "button" at bounding box center [617, 35] width 9 height 9
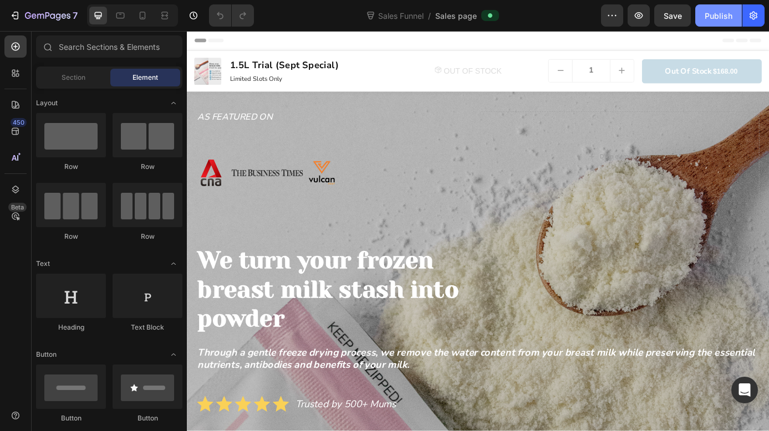
click at [720, 14] on div "Publish" at bounding box center [718, 16] width 28 height 12
click at [755, 76] on div "Out of stock" at bounding box center [760, 77] width 54 height 12
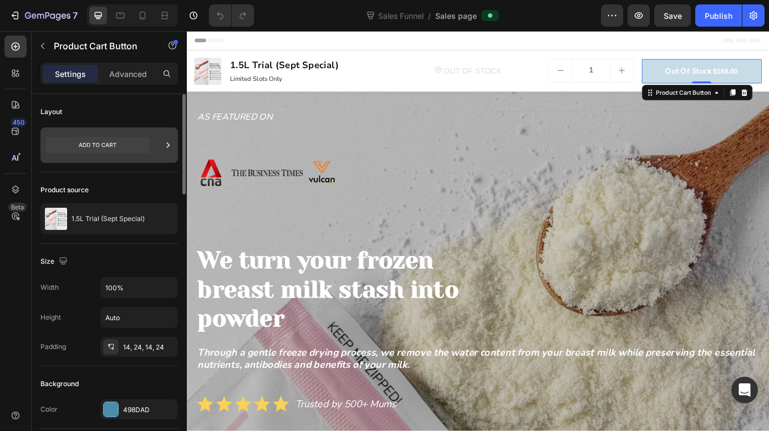
click at [165, 151] on div at bounding box center [167, 144] width 11 height 35
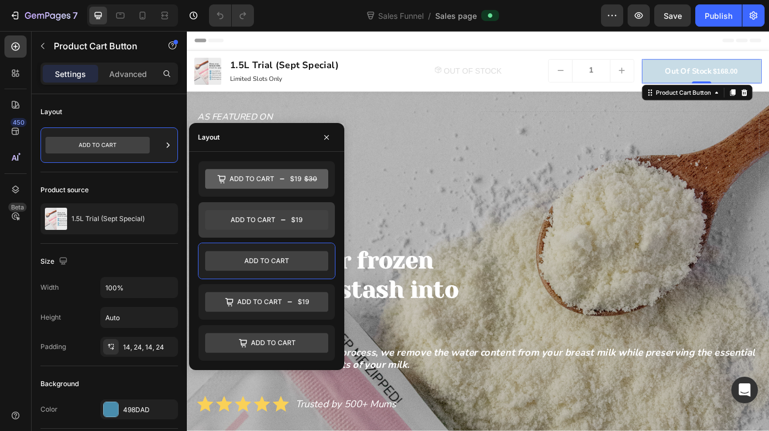
click at [255, 222] on icon at bounding box center [266, 220] width 123 height 20
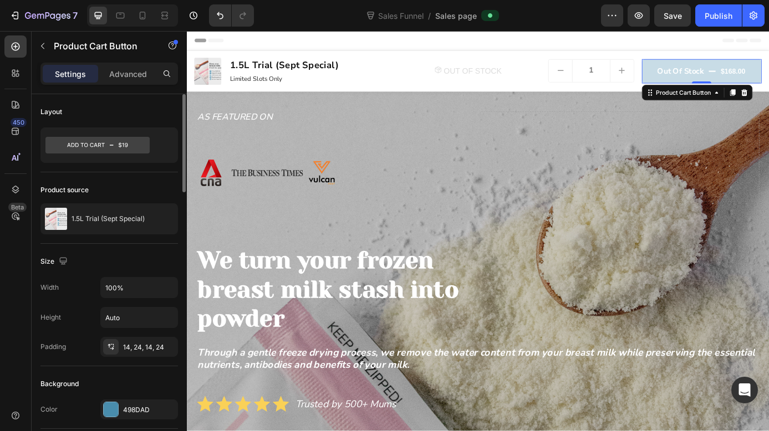
click at [166, 105] on div "Layout" at bounding box center [108, 112] width 137 height 18
click at [717, 18] on div "Publish" at bounding box center [718, 16] width 28 height 12
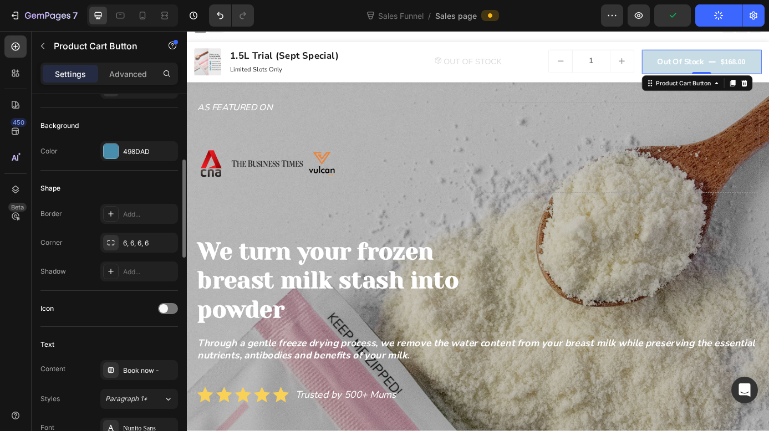
scroll to position [277, 0]
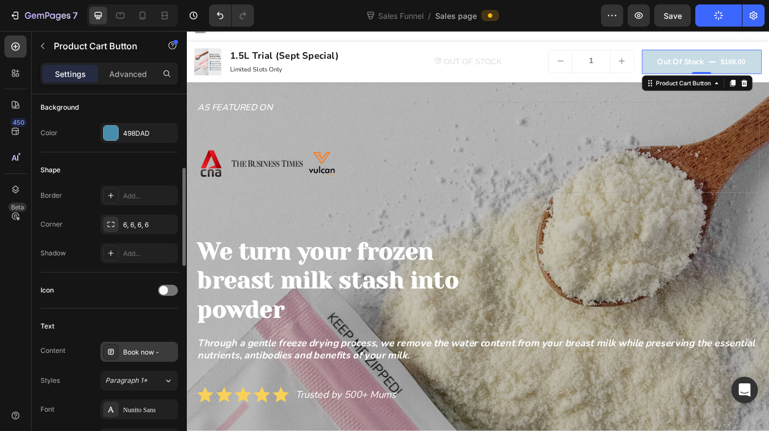
click at [137, 351] on div "Book now -" at bounding box center [149, 352] width 52 height 10
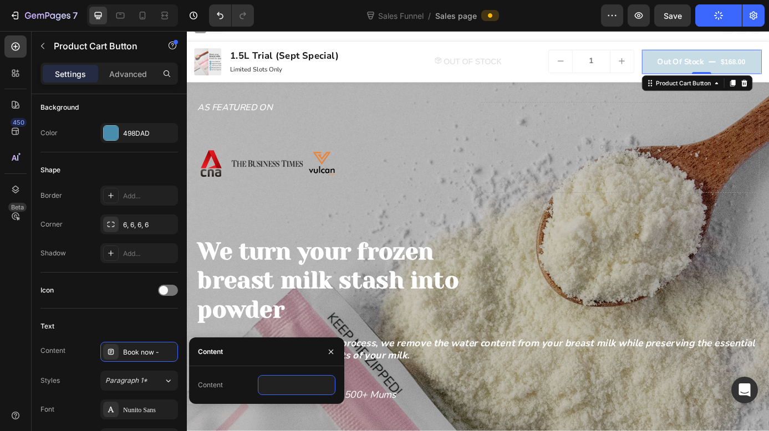
click at [317, 382] on input "text" at bounding box center [297, 385] width 78 height 20
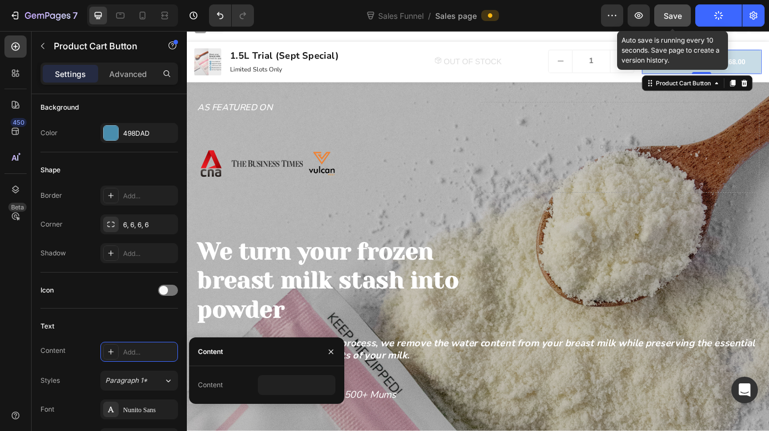
click at [686, 19] on button "Save" at bounding box center [672, 15] width 37 height 22
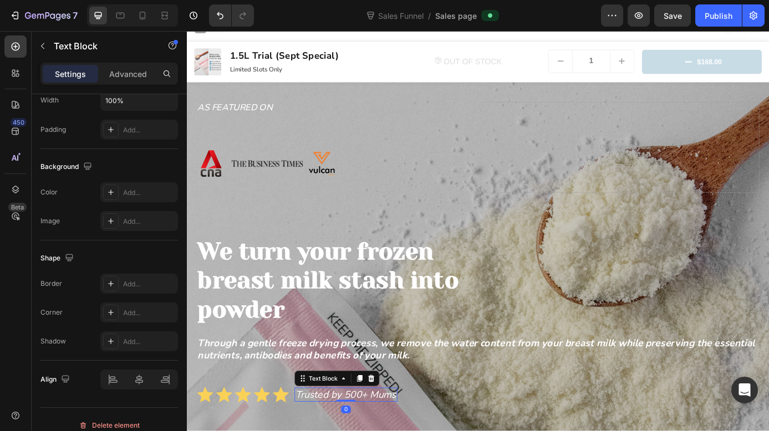
scroll to position [0, 0]
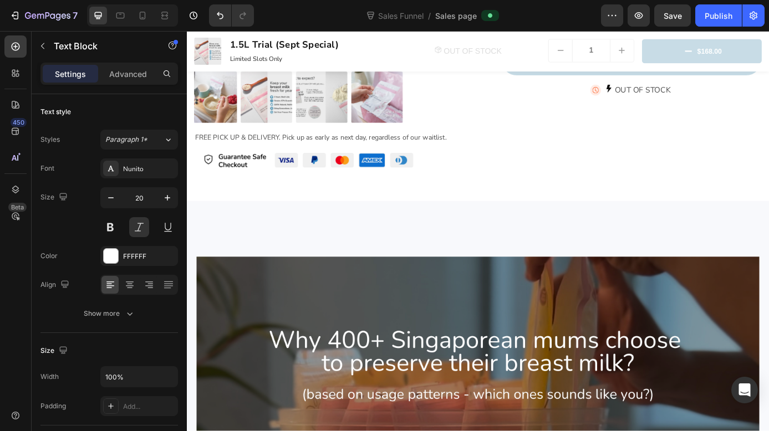
scroll to position [751, 0]
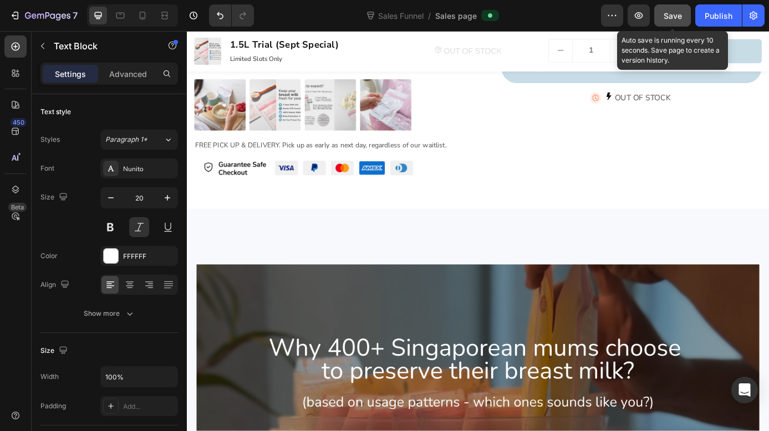
click at [684, 19] on button "Save" at bounding box center [672, 15] width 37 height 22
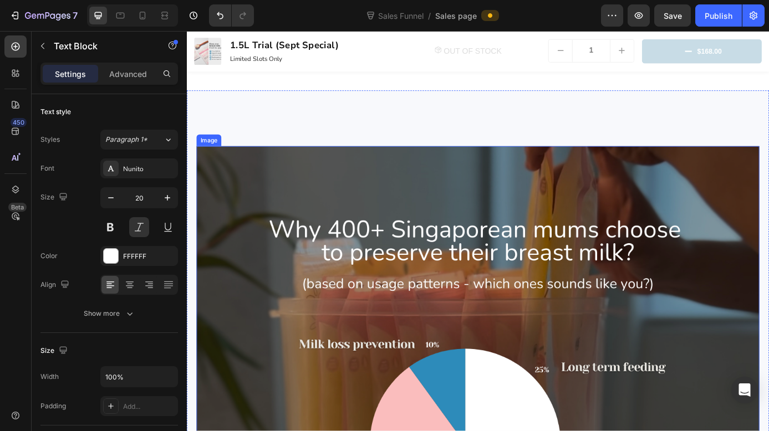
scroll to position [1098, 0]
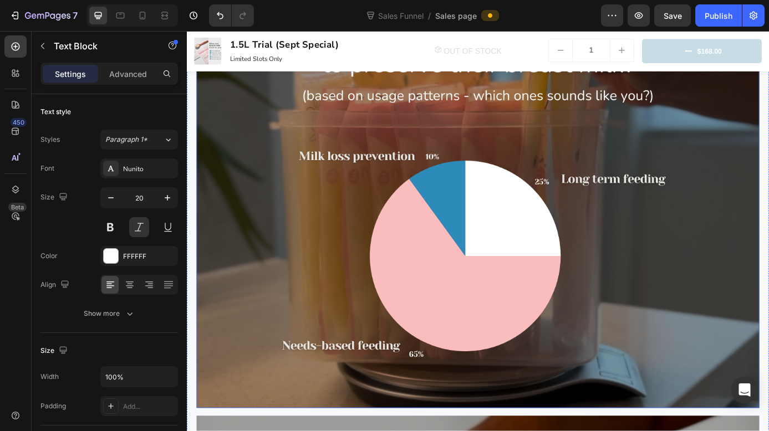
click at [441, 260] on img at bounding box center [519, 205] width 643 height 514
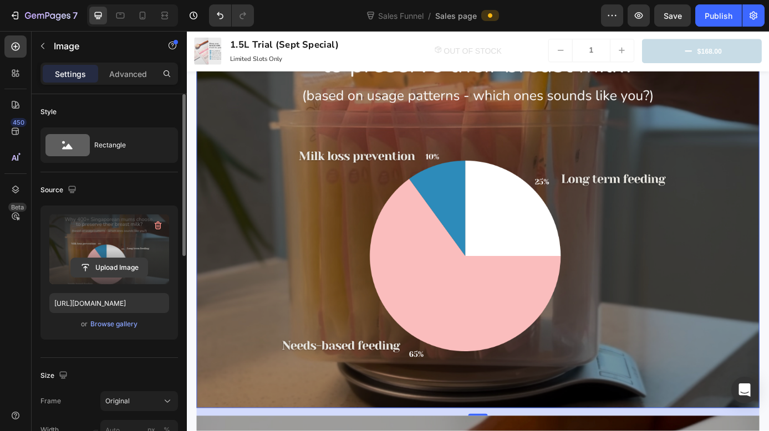
click at [131, 267] on input "file" at bounding box center [109, 267] width 76 height 19
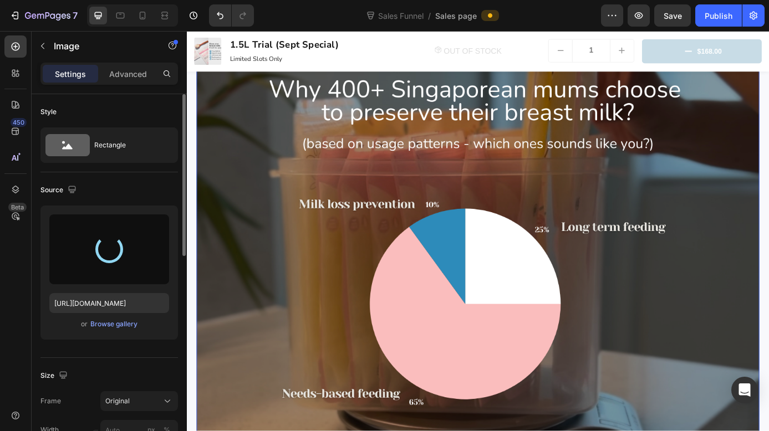
scroll to position [1043, 0]
type input "[URL][DOMAIN_NAME]"
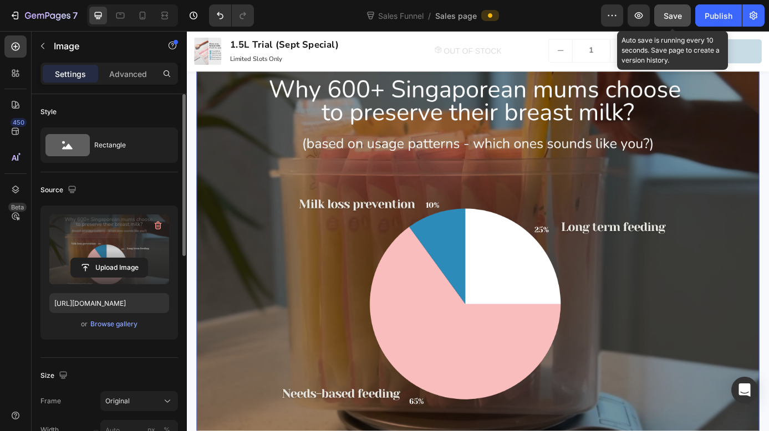
click at [678, 15] on span "Save" at bounding box center [672, 15] width 18 height 9
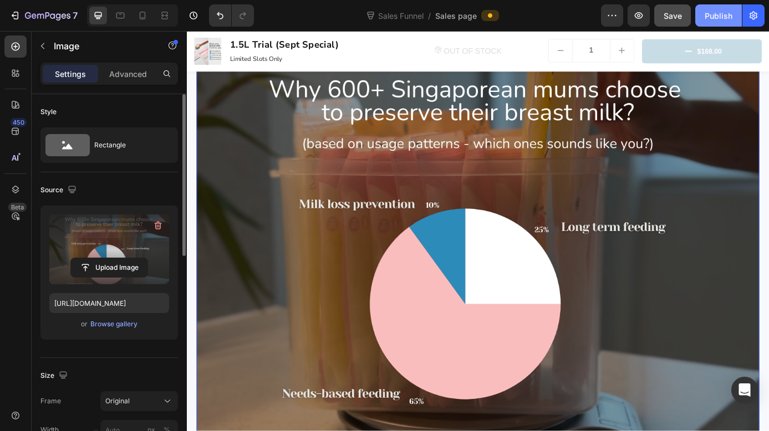
click at [720, 20] on div "Publish" at bounding box center [718, 16] width 28 height 12
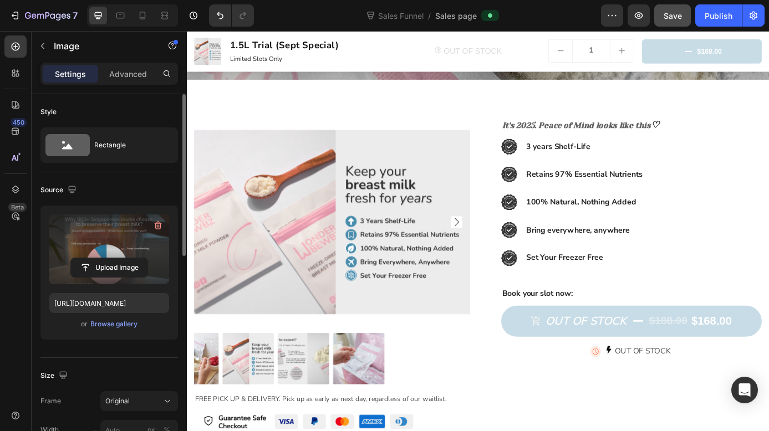
scroll to position [0, 0]
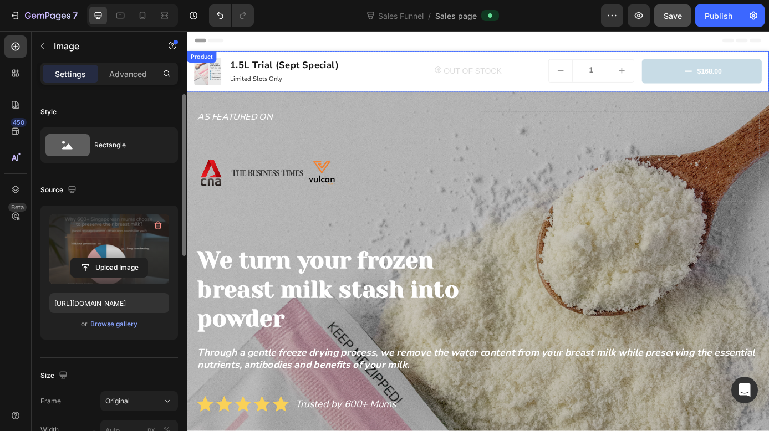
click at [768, 82] on div "$168.00" at bounding box center [784, 77] width 30 height 12
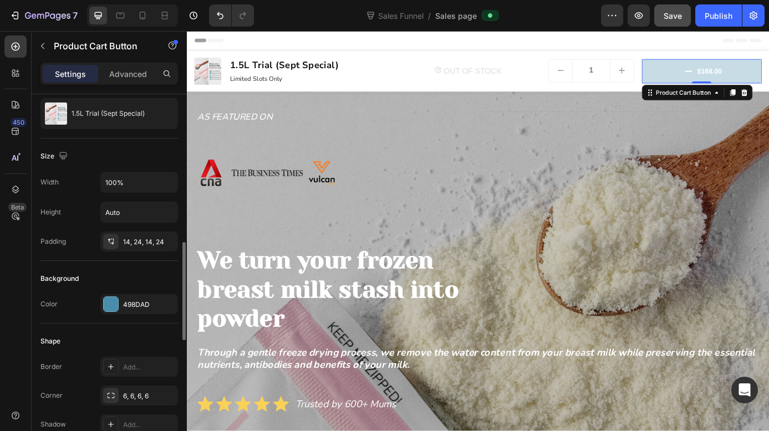
scroll to position [200, 0]
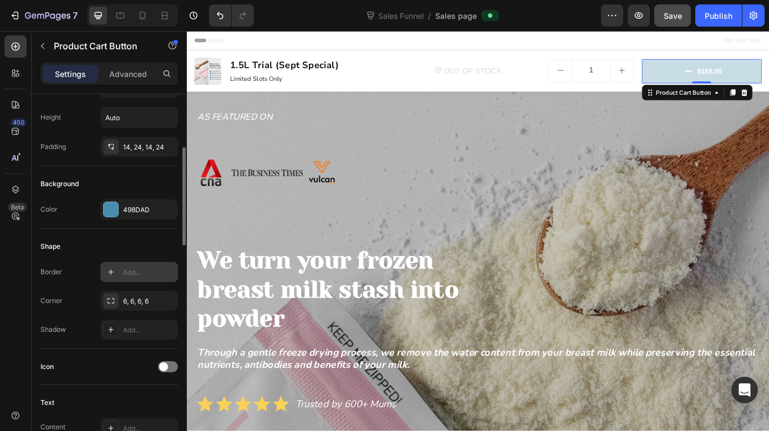
click at [142, 264] on div "Add..." at bounding box center [139, 272] width 78 height 20
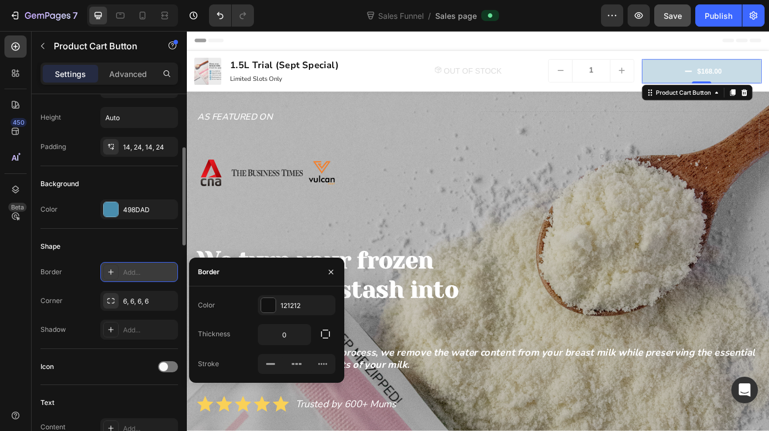
click at [140, 272] on div "Add..." at bounding box center [149, 273] width 52 height 10
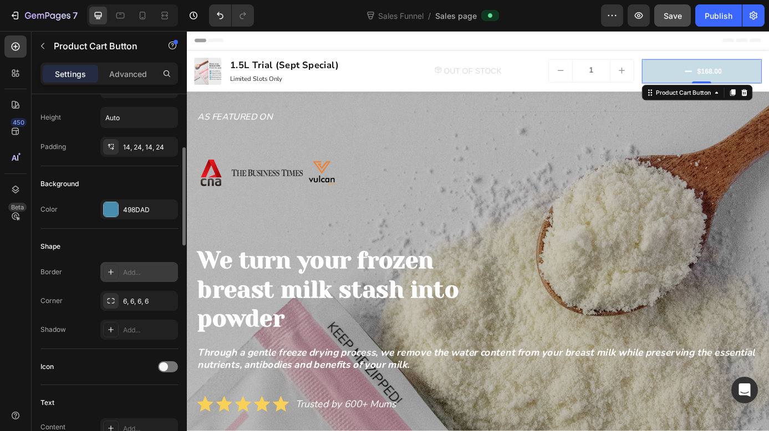
click at [137, 274] on div "Add..." at bounding box center [149, 273] width 52 height 10
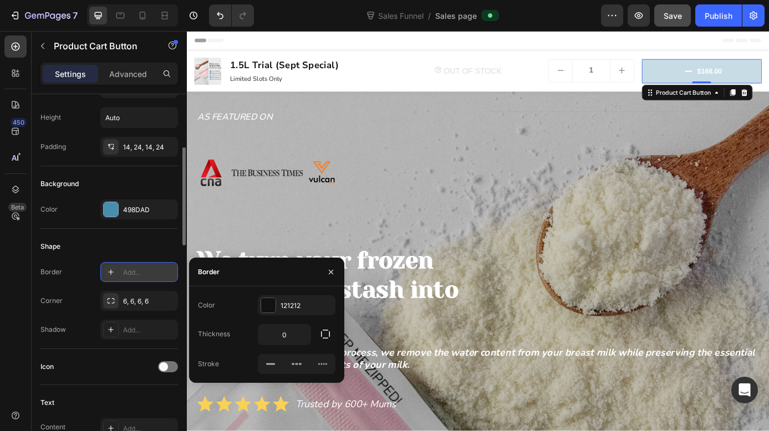
click at [137, 274] on div "Add..." at bounding box center [149, 273] width 52 height 10
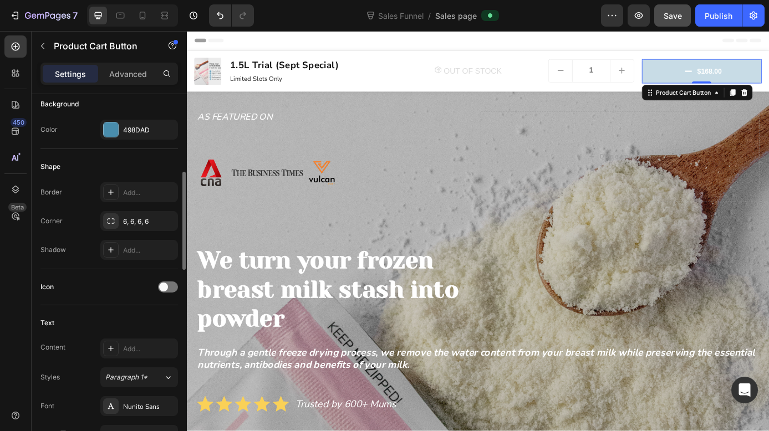
scroll to position [296, 0]
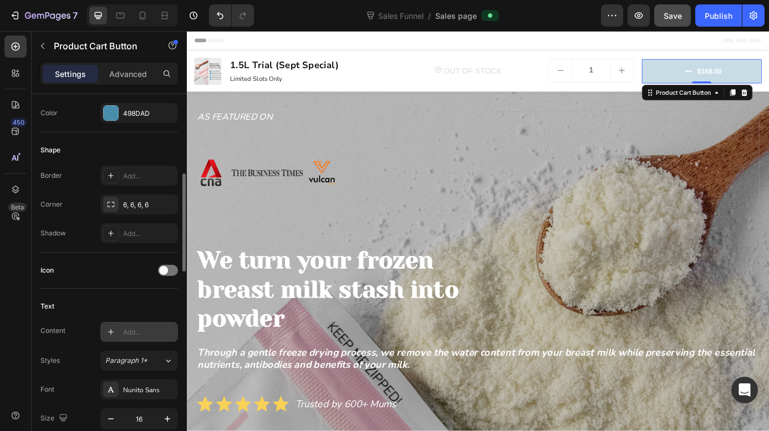
click at [144, 331] on div "Add..." at bounding box center [149, 333] width 52 height 10
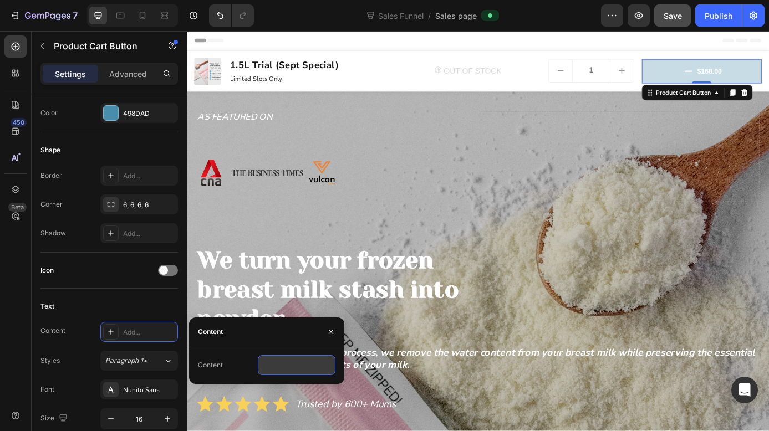
click at [292, 367] on input "text" at bounding box center [297, 365] width 78 height 20
type input "Book Now"
click at [154, 305] on div "Text" at bounding box center [108, 307] width 137 height 18
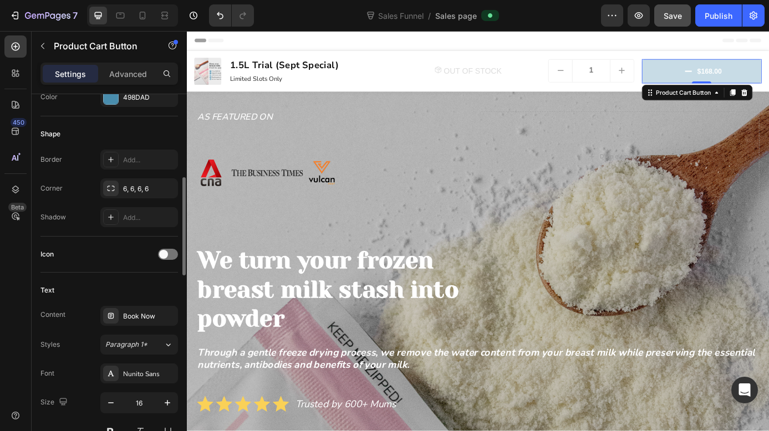
scroll to position [513, 0]
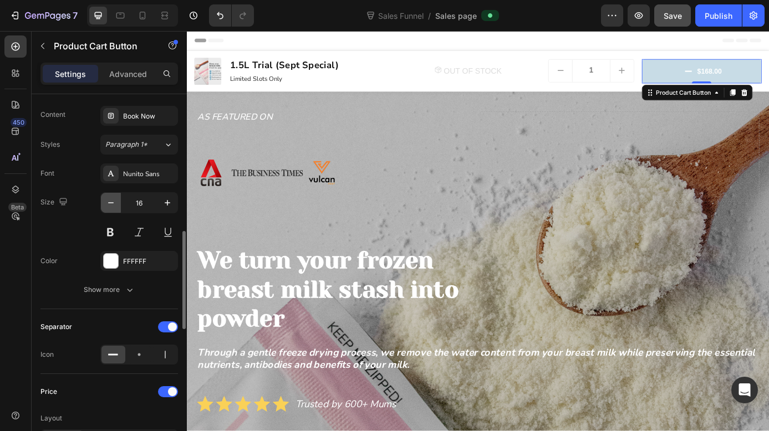
click at [116, 202] on icon "button" at bounding box center [110, 202] width 11 height 11
type input "14"
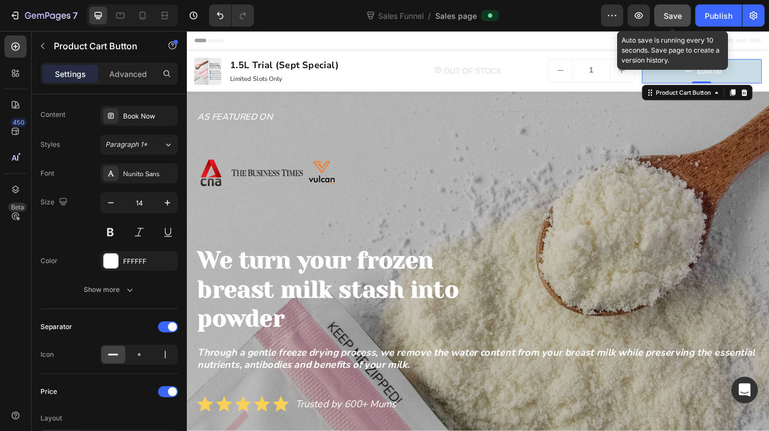
click at [672, 20] on span "Save" at bounding box center [672, 15] width 18 height 9
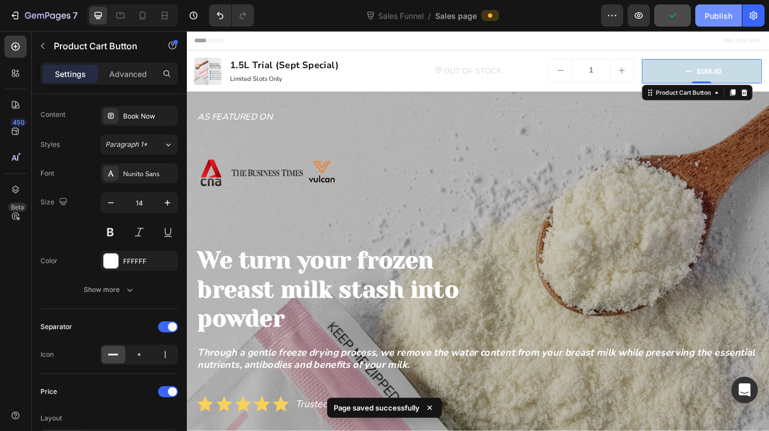
click at [724, 20] on div "Publish" at bounding box center [718, 16] width 28 height 12
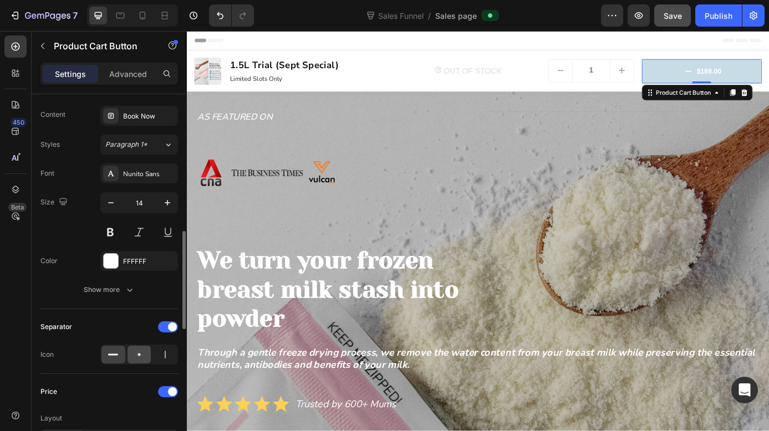
click at [135, 359] on icon at bounding box center [139, 354] width 11 height 11
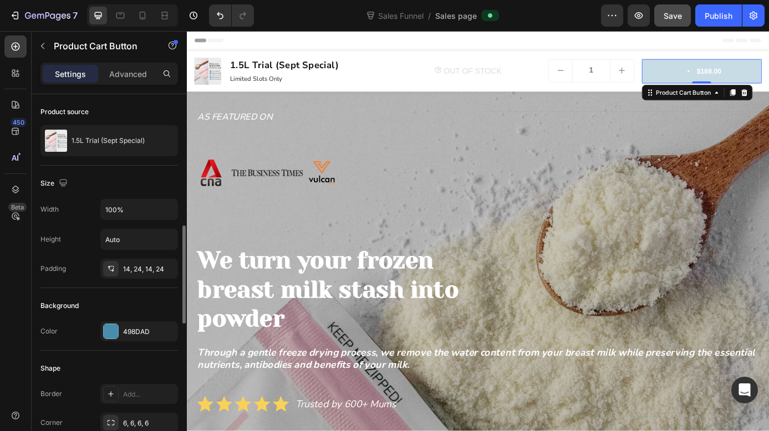
scroll to position [0, 0]
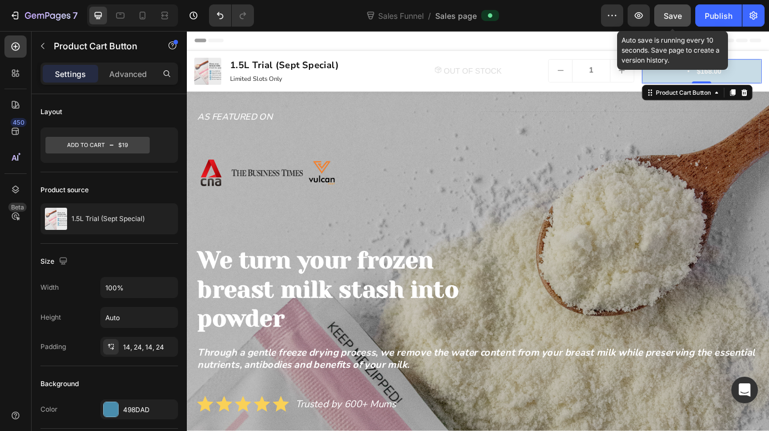
click at [674, 20] on div "Save" at bounding box center [672, 16] width 18 height 12
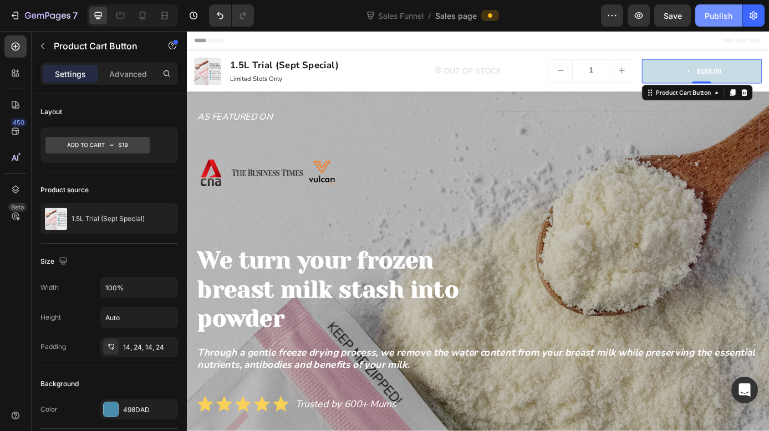
click at [731, 15] on div "Publish" at bounding box center [718, 16] width 28 height 12
click at [147, 16] on icon at bounding box center [142, 15] width 11 height 11
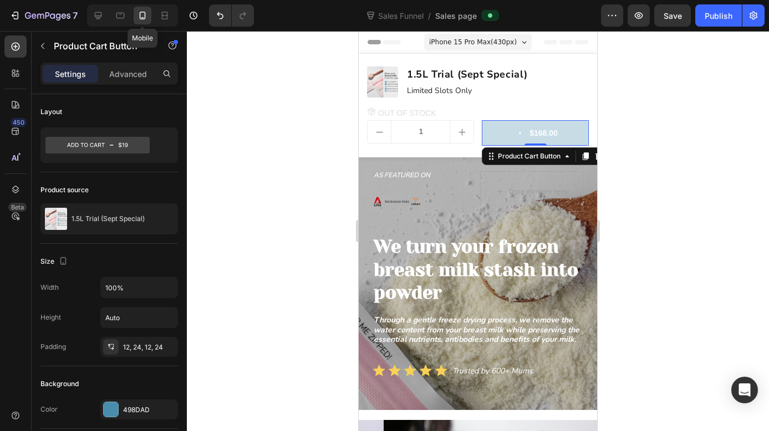
scroll to position [50, 0]
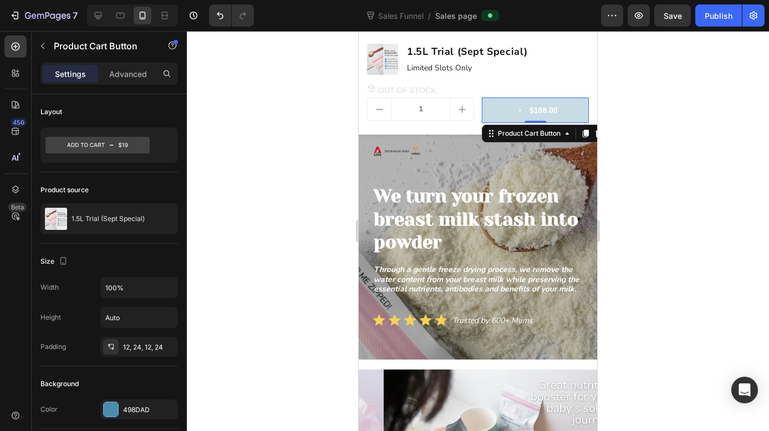
click at [504, 112] on button "$168.00" at bounding box center [535, 110] width 107 height 25
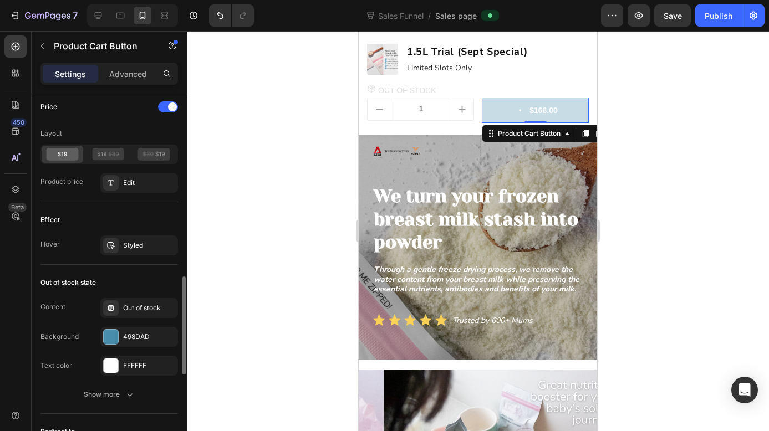
scroll to position [799, 0]
click at [145, 184] on div "Edit" at bounding box center [149, 182] width 52 height 10
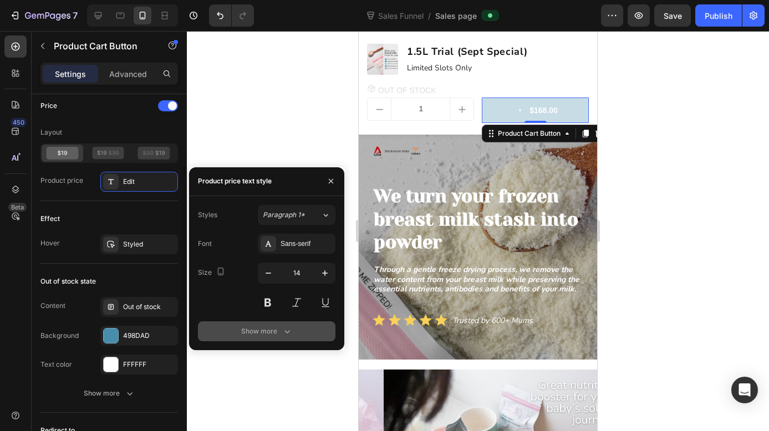
click at [272, 337] on button "Show more" at bounding box center [266, 331] width 137 height 20
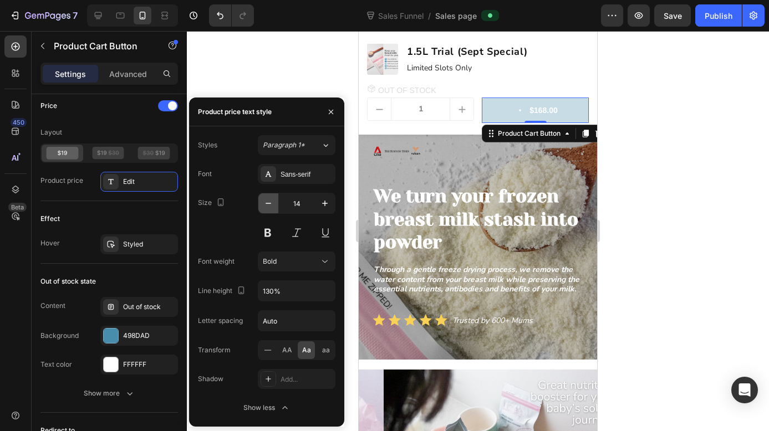
click at [265, 207] on icon "button" at bounding box center [268, 203] width 11 height 11
click at [265, 208] on icon "button" at bounding box center [268, 203] width 11 height 11
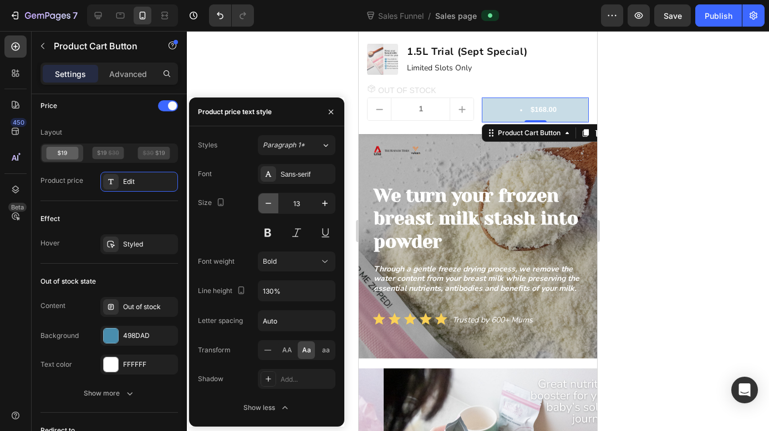
scroll to position [49, 0]
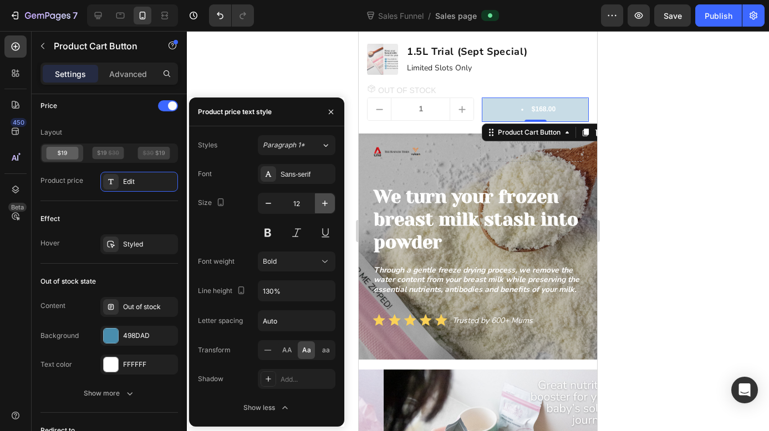
click at [331, 204] on button "button" at bounding box center [325, 203] width 20 height 20
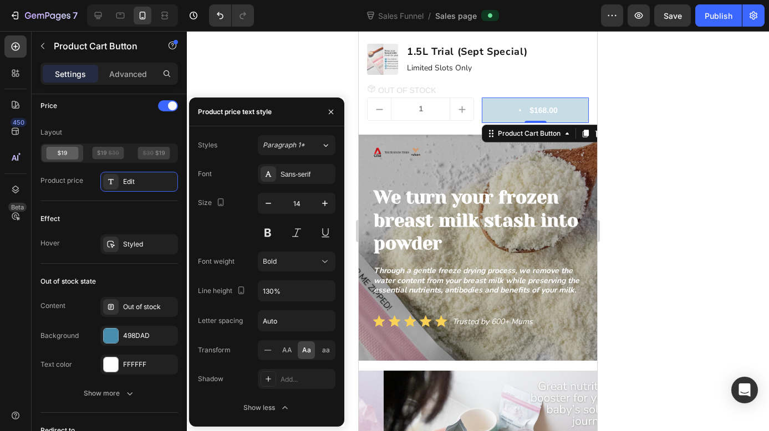
scroll to position [50, 0]
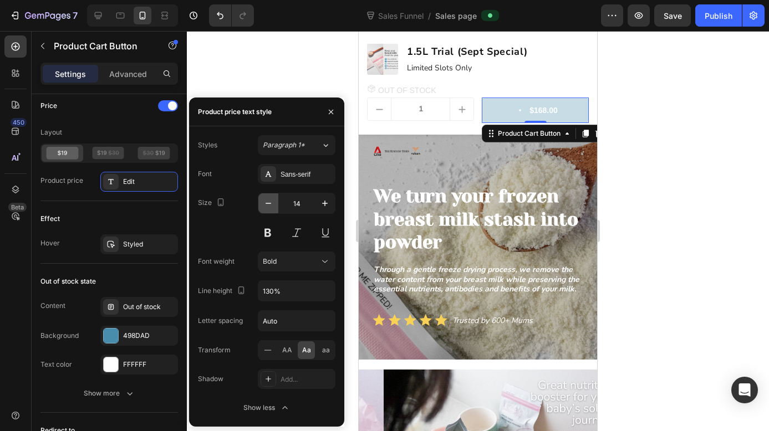
click at [264, 208] on icon "button" at bounding box center [268, 203] width 11 height 11
type input "12"
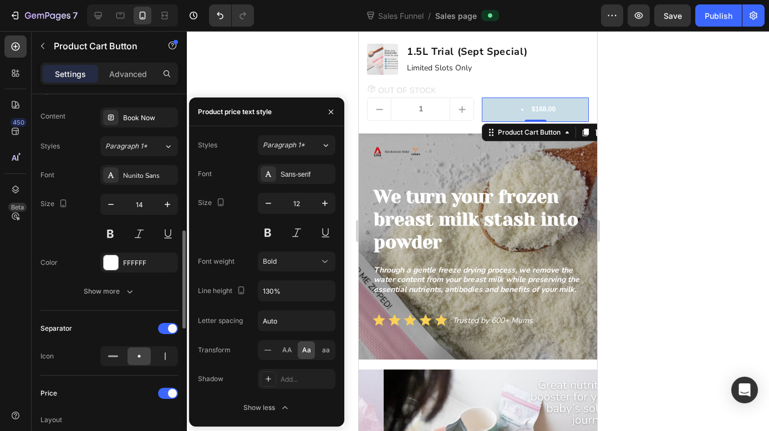
scroll to position [497, 0]
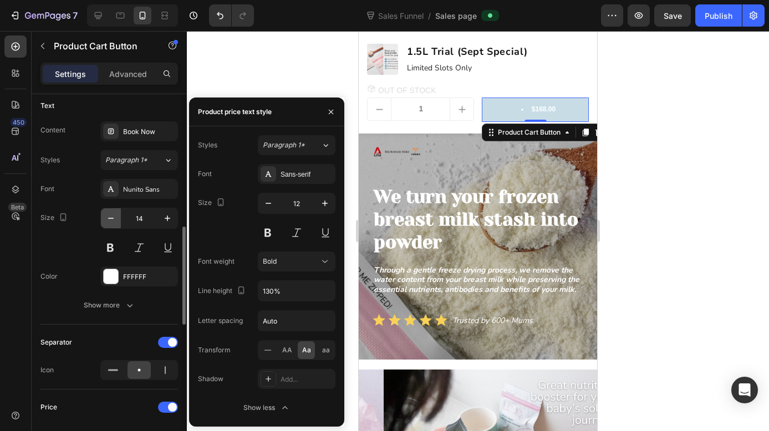
click at [115, 218] on icon "button" at bounding box center [110, 218] width 11 height 11
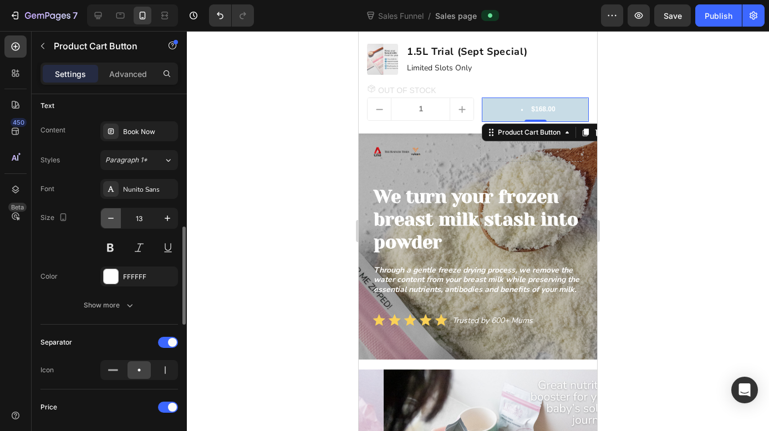
type input "12"
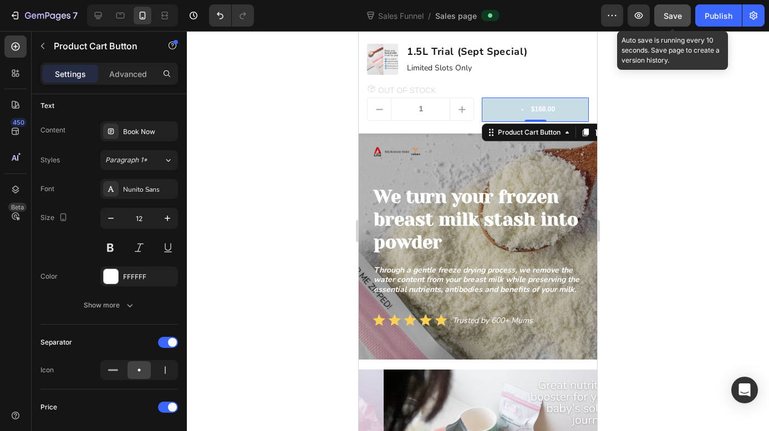
click at [681, 17] on span "Save" at bounding box center [672, 15] width 18 height 9
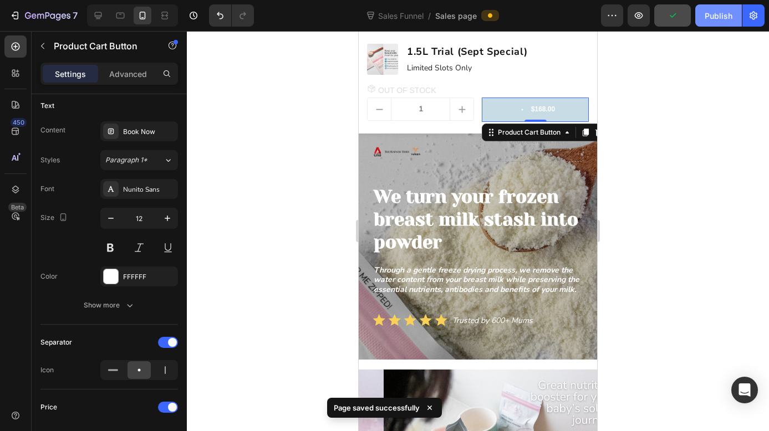
click at [718, 17] on div "Publish" at bounding box center [718, 16] width 28 height 12
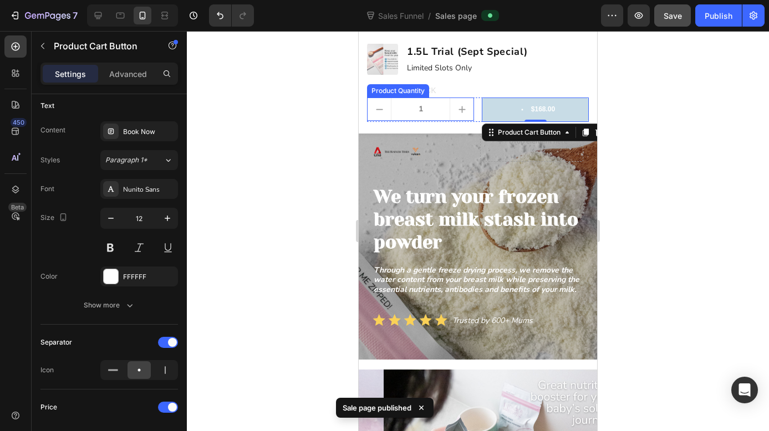
click at [450, 119] on button "increment" at bounding box center [461, 109] width 23 height 22
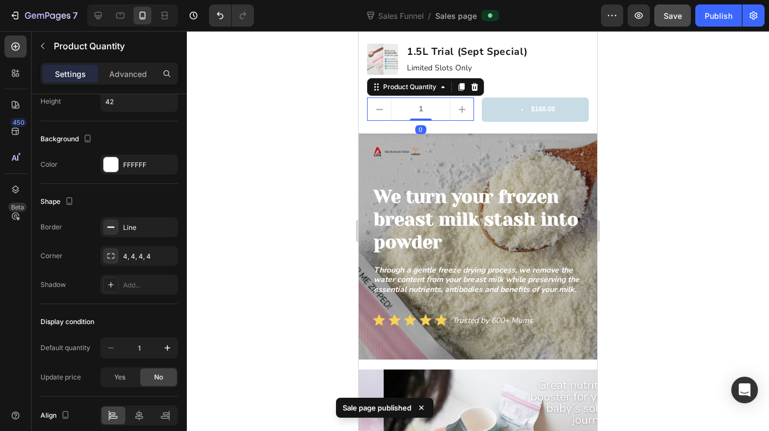
scroll to position [0, 0]
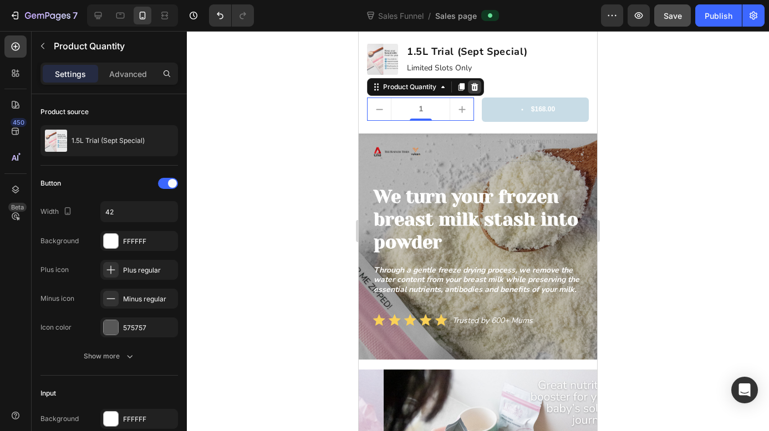
click at [477, 88] on icon at bounding box center [474, 87] width 7 height 8
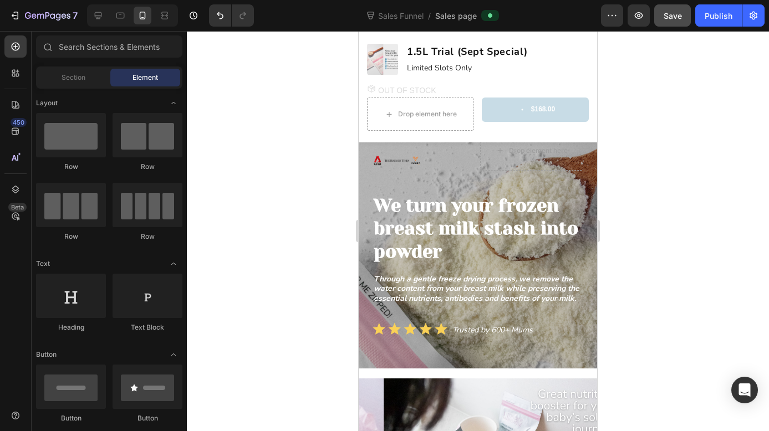
scroll to position [58, 0]
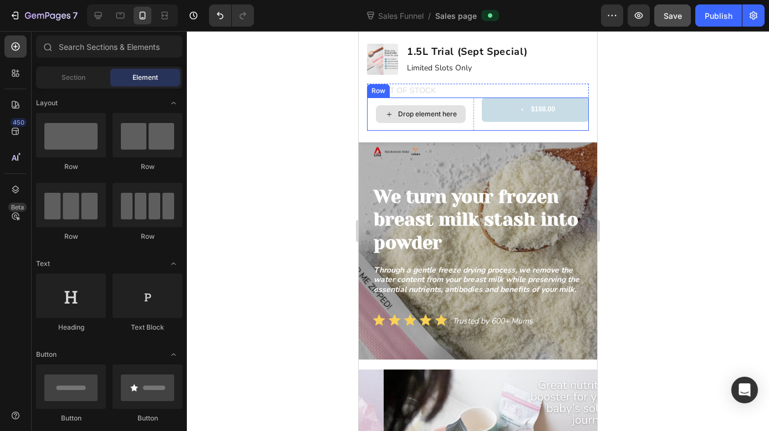
click at [462, 124] on div "Drop element here" at bounding box center [420, 114] width 107 height 33
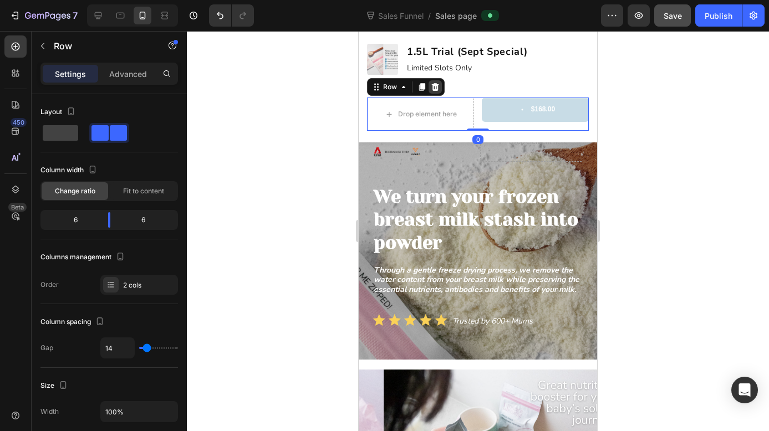
click at [437, 92] on div at bounding box center [434, 86] width 13 height 13
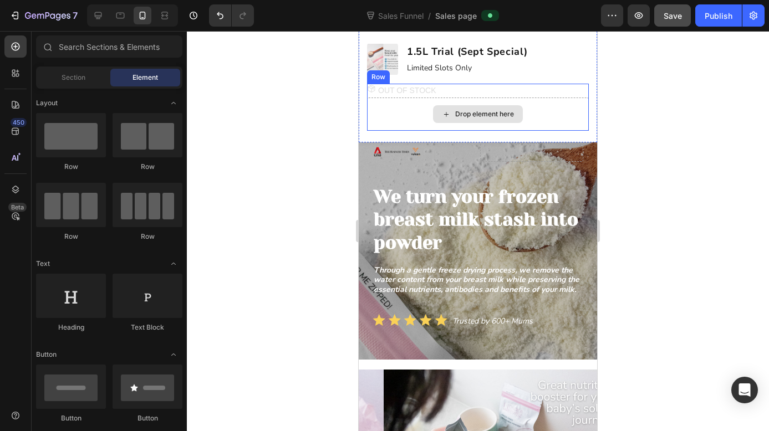
click at [401, 121] on div "Drop element here" at bounding box center [478, 114] width 222 height 33
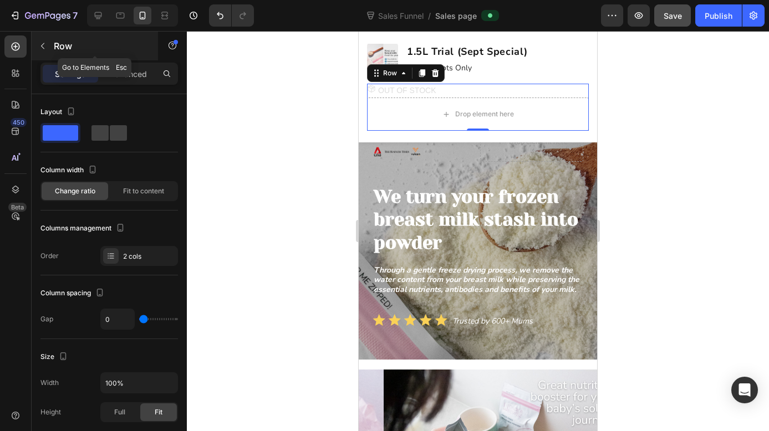
click at [40, 44] on icon "button" at bounding box center [42, 46] width 9 height 9
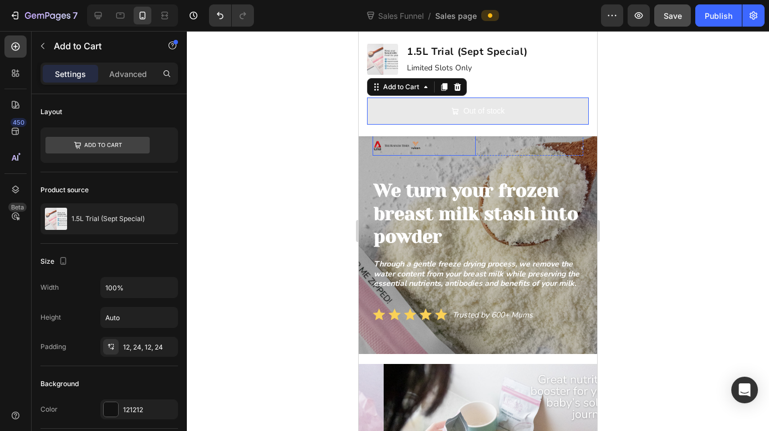
scroll to position [52, 0]
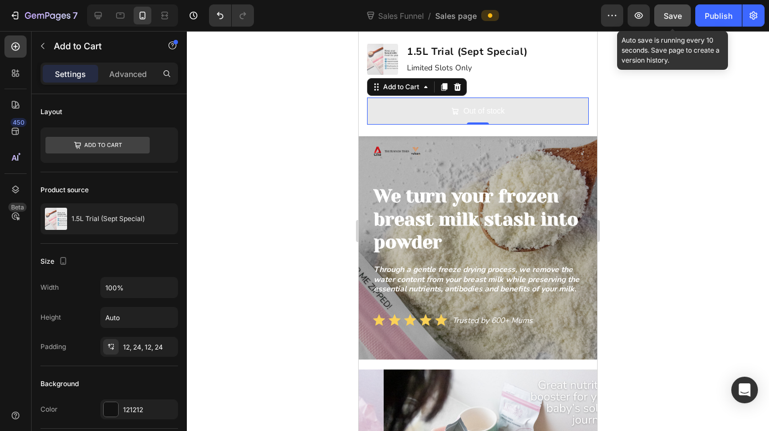
click at [684, 19] on button "Save" at bounding box center [672, 15] width 37 height 22
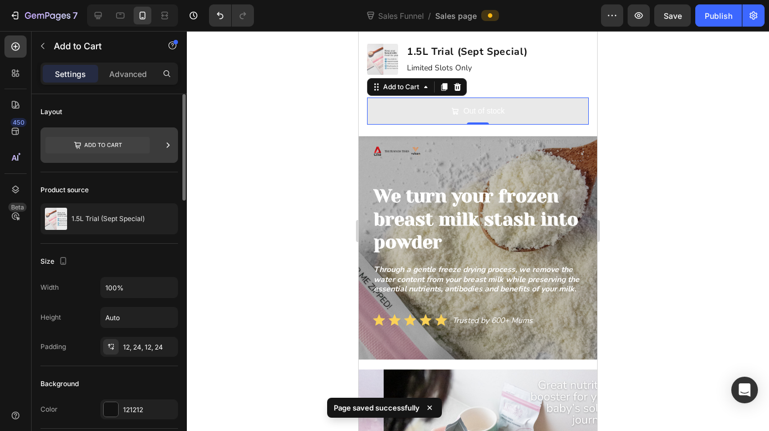
click at [143, 142] on icon at bounding box center [97, 145] width 104 height 17
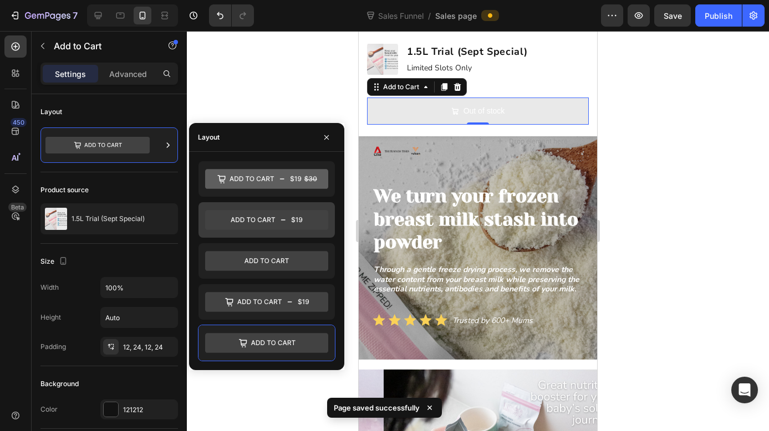
click at [298, 226] on icon at bounding box center [266, 220] width 123 height 20
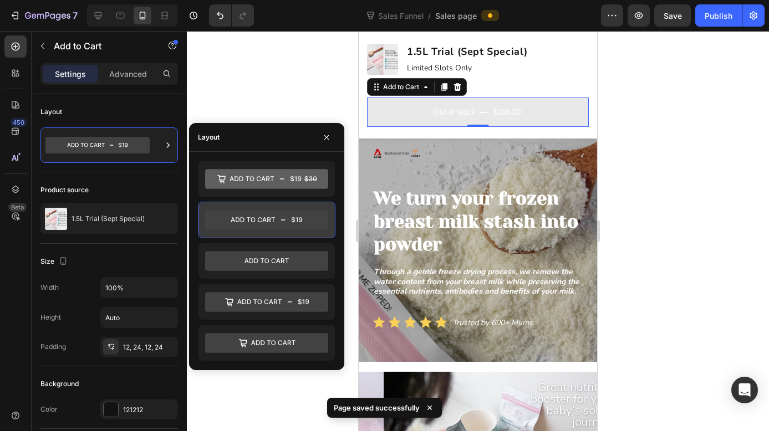
scroll to position [54, 0]
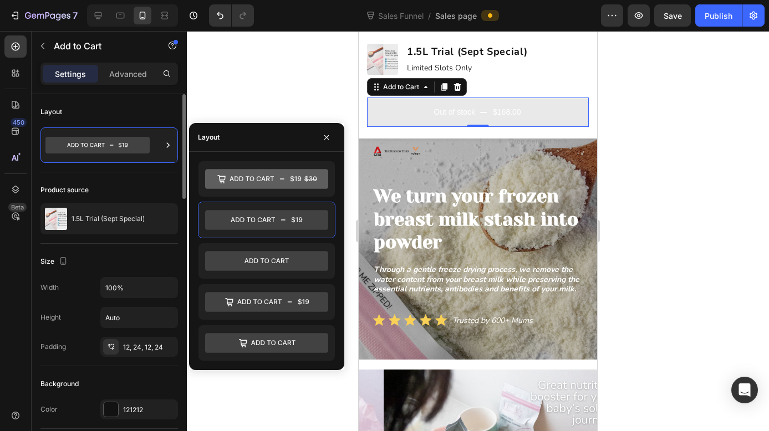
click at [162, 255] on div "Size" at bounding box center [108, 262] width 137 height 18
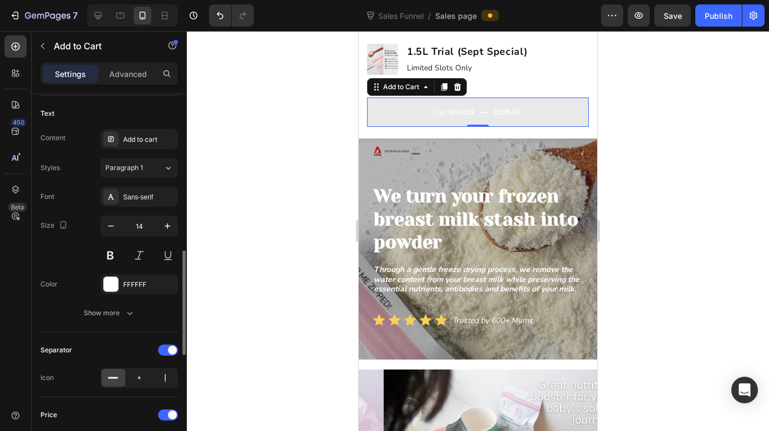
scroll to position [561, 0]
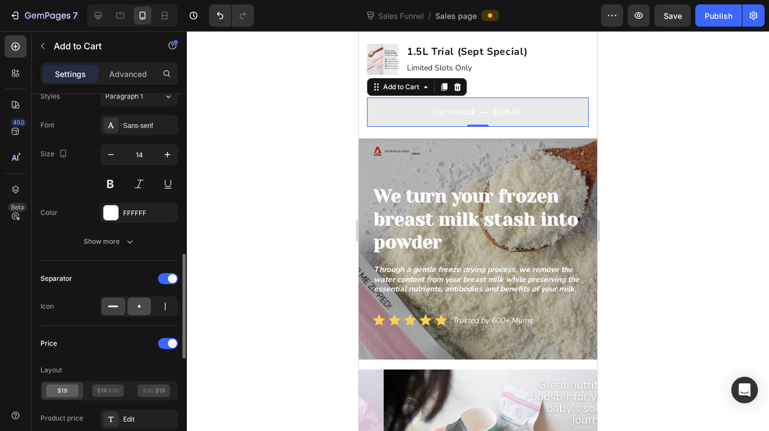
click at [136, 303] on icon at bounding box center [139, 306] width 11 height 11
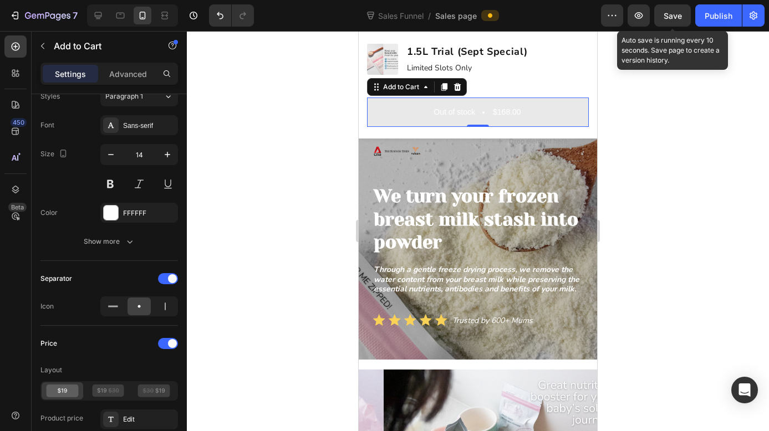
click at [672, 19] on span "Save" at bounding box center [672, 15] width 18 height 9
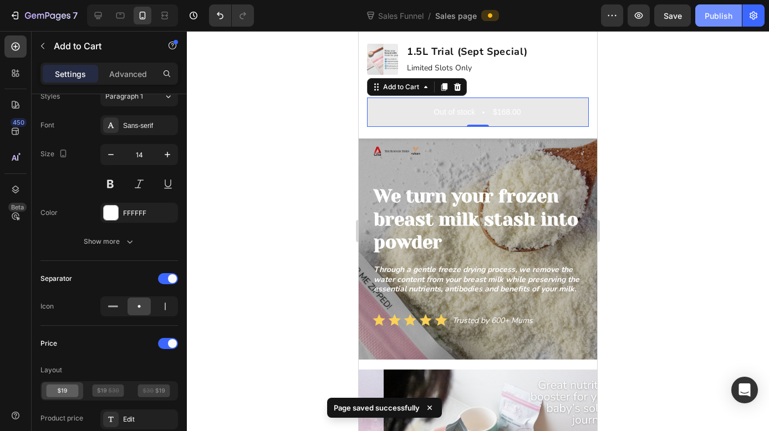
click at [723, 21] on div "Publish" at bounding box center [718, 16] width 28 height 12
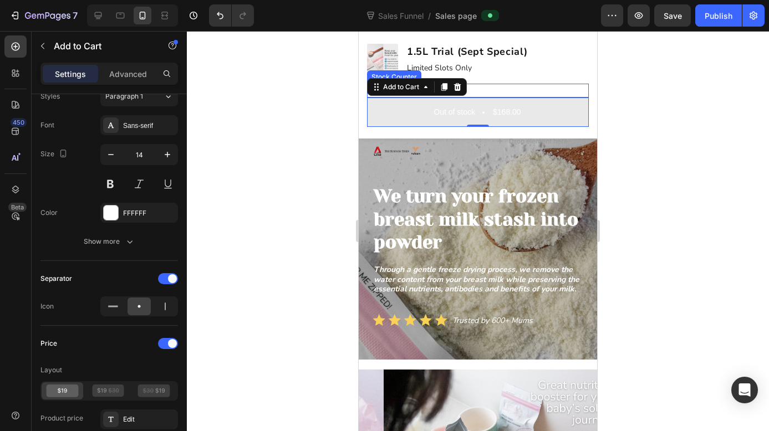
click at [513, 91] on div "OUT OF STOCK" at bounding box center [478, 91] width 222 height 14
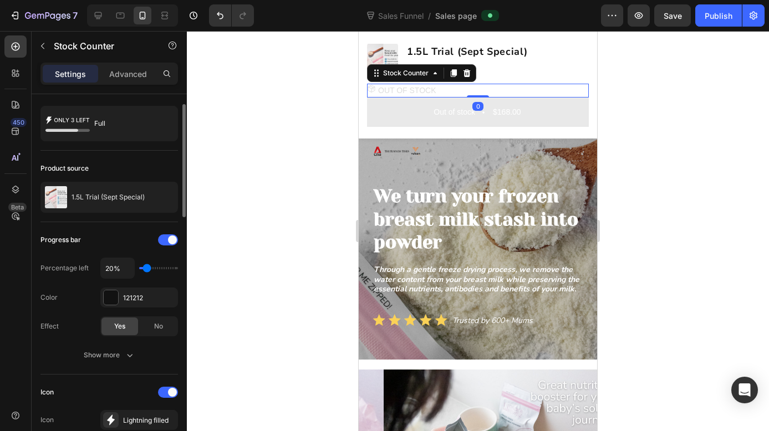
scroll to position [24, 0]
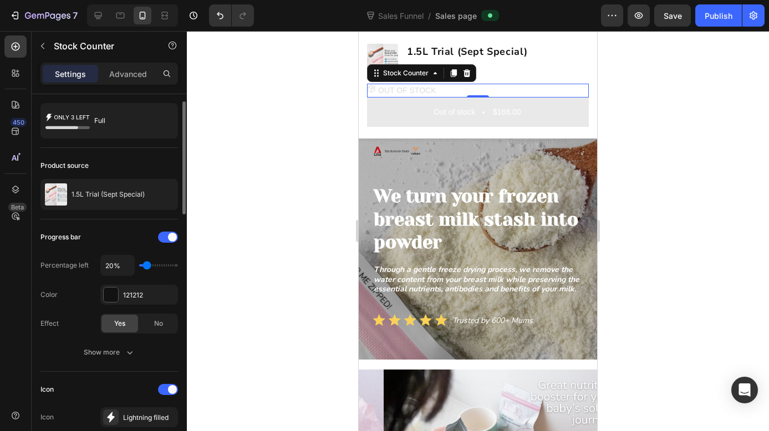
type input "30%"
type input "30"
type input "40%"
type input "40"
type input "50%"
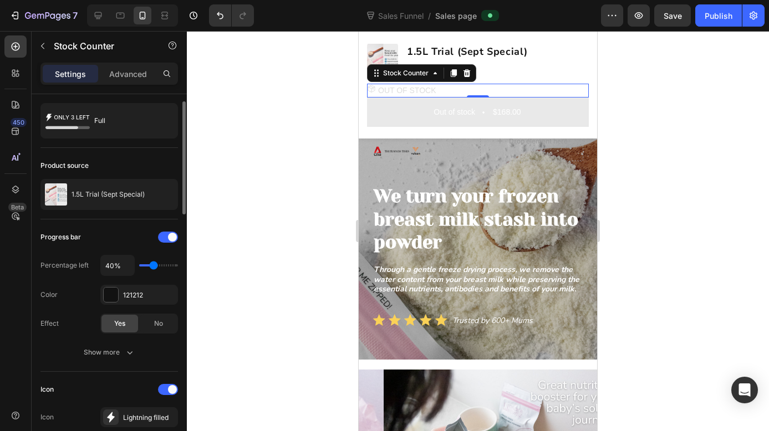
type input "50"
type input "60%"
type input "60"
type input "50%"
type input "50"
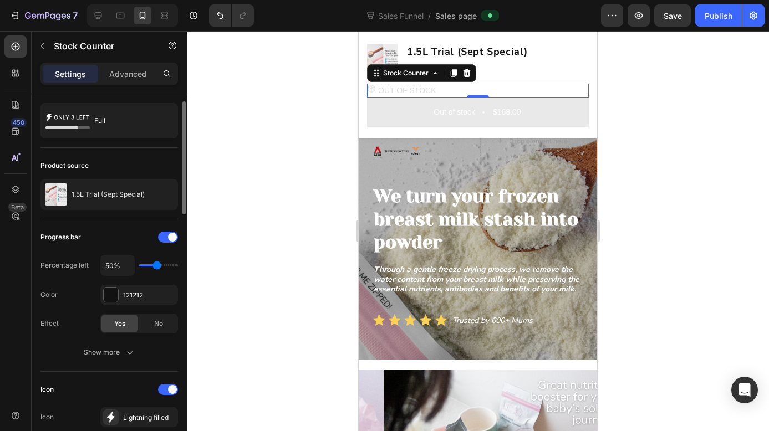
type input "40%"
type input "40"
type input "50%"
type input "50"
type input "40%"
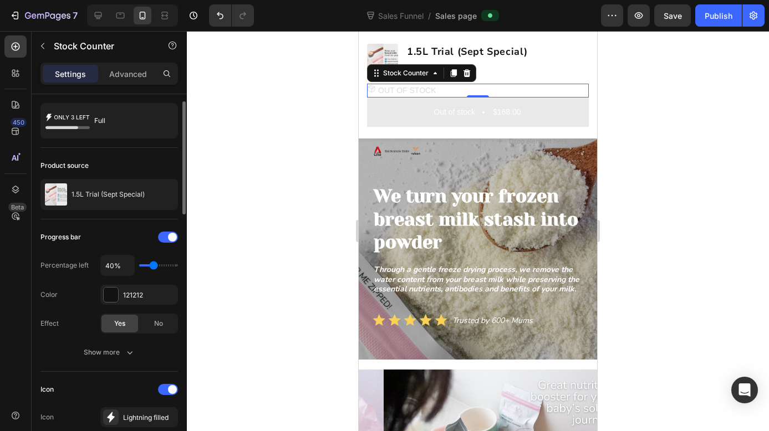
drag, startPoint x: 147, startPoint y: 266, endPoint x: 154, endPoint y: 264, distance: 7.0
type input "40"
click at [154, 264] on input "range" at bounding box center [158, 265] width 39 height 2
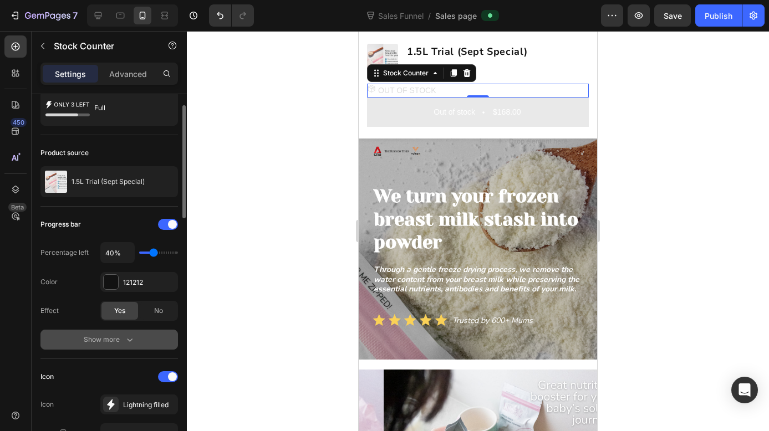
click at [134, 340] on icon "button" at bounding box center [129, 339] width 11 height 11
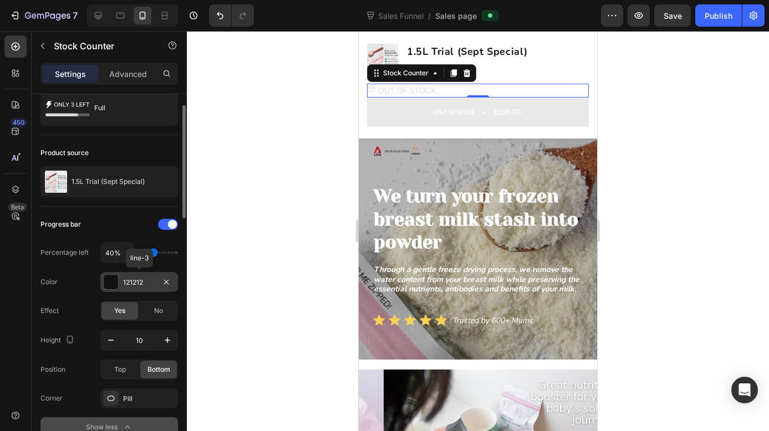
click at [111, 283] on div at bounding box center [111, 282] width 14 height 14
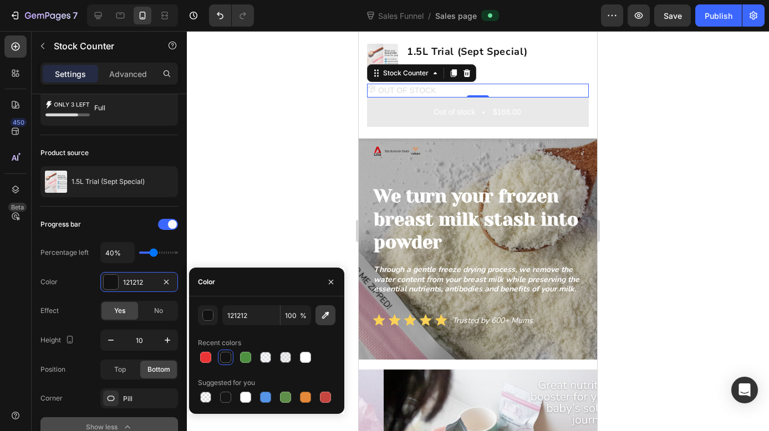
click at [329, 318] on icon "button" at bounding box center [325, 315] width 11 height 11
drag, startPoint x: 250, startPoint y: 315, endPoint x: 217, endPoint y: 315, distance: 33.3
click at [217, 315] on div "212121 100 %" at bounding box center [266, 315] width 137 height 20
click at [269, 309] on input "212121" at bounding box center [251, 315] width 58 height 20
click at [255, 314] on input "212121" at bounding box center [251, 315] width 58 height 20
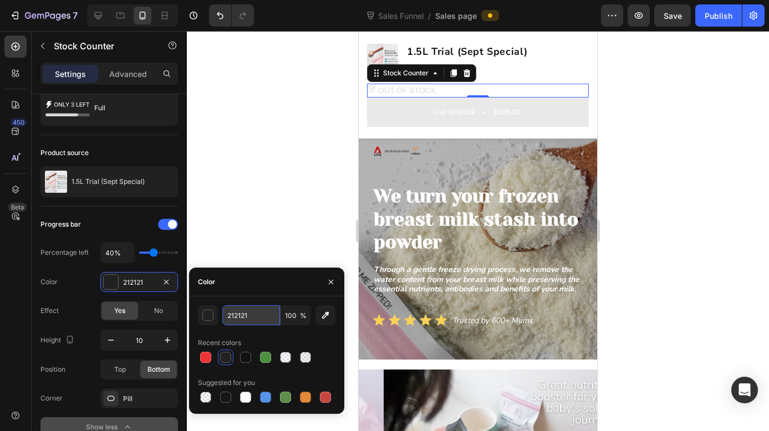
click at [255, 315] on input "212121" at bounding box center [251, 315] width 58 height 20
type input "FABDBD"
click at [296, 341] on div "Recent colors" at bounding box center [266, 343] width 137 height 18
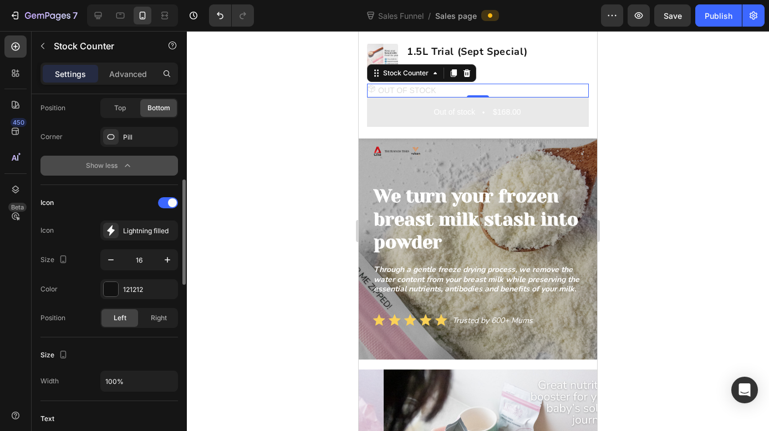
scroll to position [352, 0]
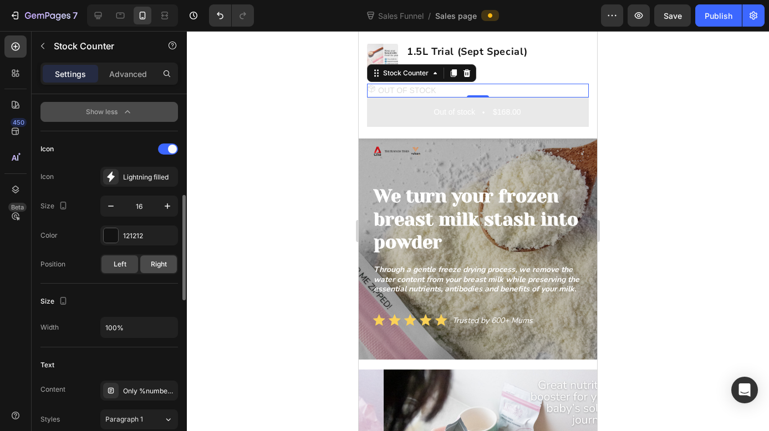
click at [161, 267] on span "Right" at bounding box center [159, 264] width 16 height 10
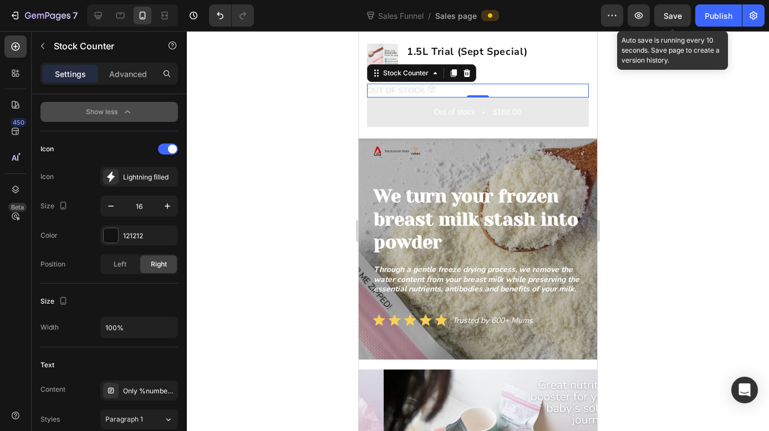
click at [671, 19] on span "Save" at bounding box center [672, 15] width 18 height 9
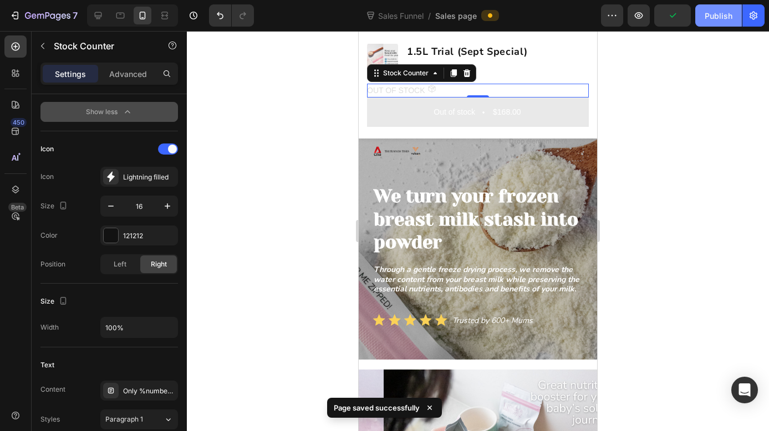
click at [701, 21] on button "Publish" at bounding box center [718, 15] width 47 height 22
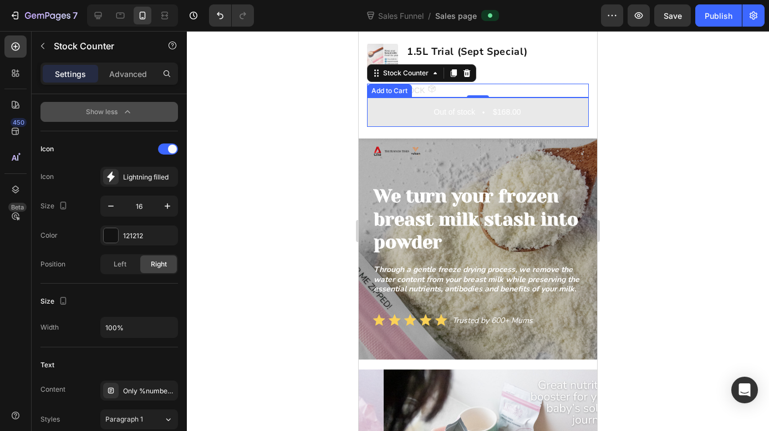
click at [471, 121] on button "Out of stock $168.00" at bounding box center [478, 112] width 222 height 29
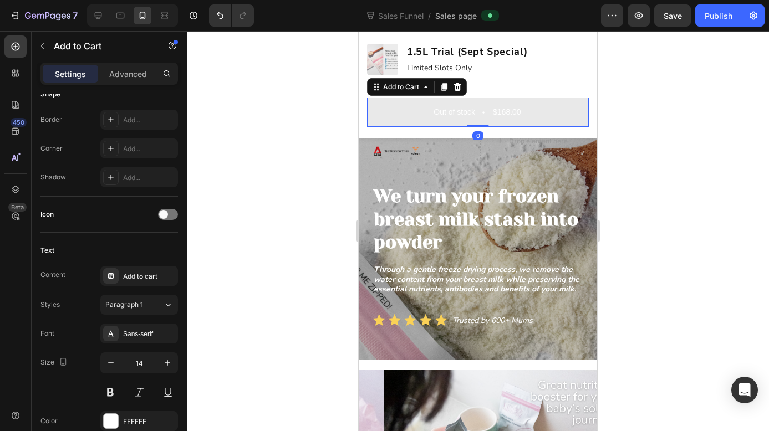
scroll to position [0, 0]
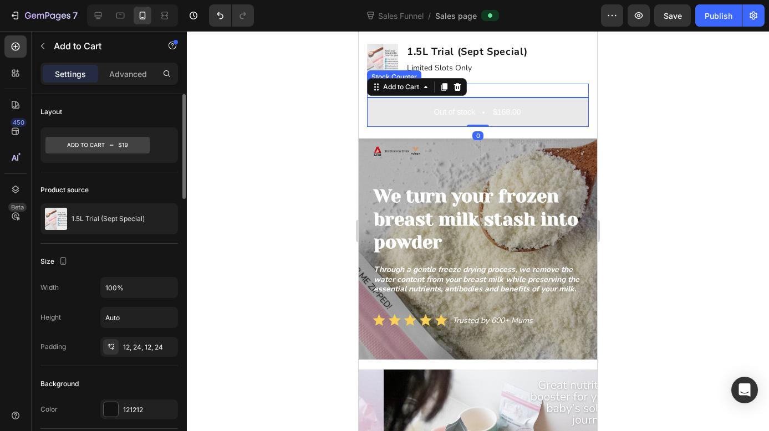
click at [519, 92] on div "OUT OF STOCK" at bounding box center [478, 91] width 222 height 14
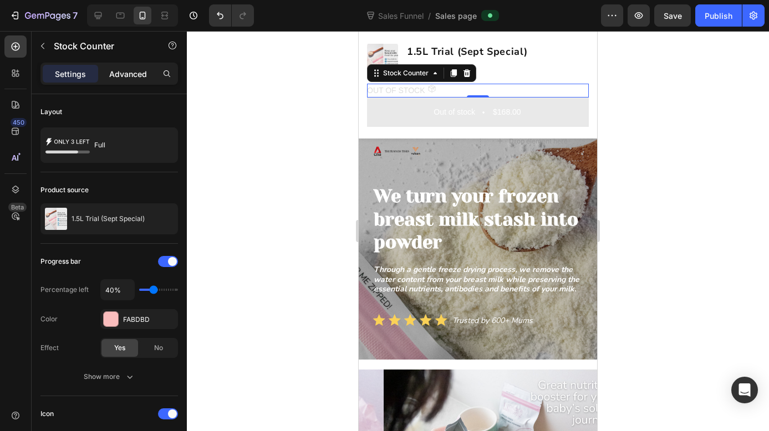
click at [135, 71] on p "Advanced" at bounding box center [128, 74] width 38 height 12
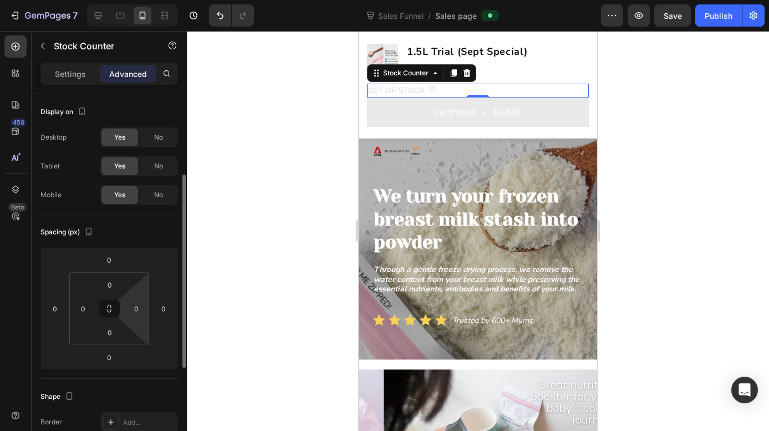
scroll to position [59, 0]
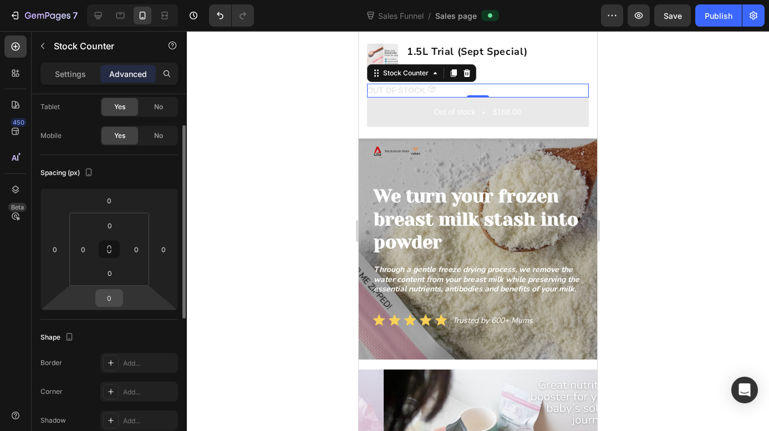
click at [116, 299] on input "0" at bounding box center [109, 298] width 22 height 17
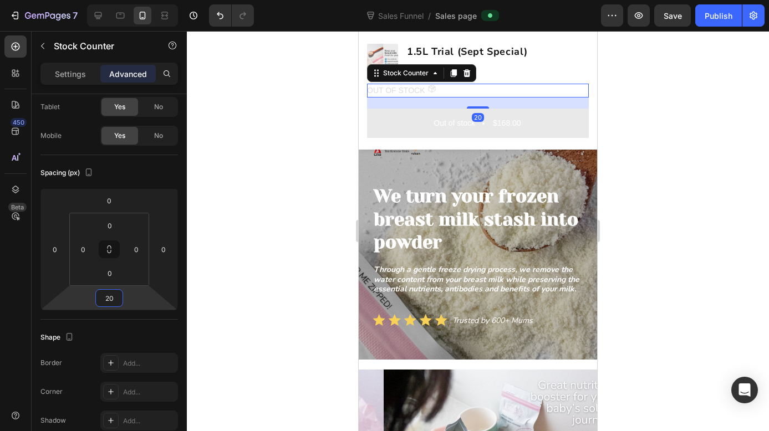
type input "20"
click at [677, 16] on span "Save" at bounding box center [672, 15] width 18 height 9
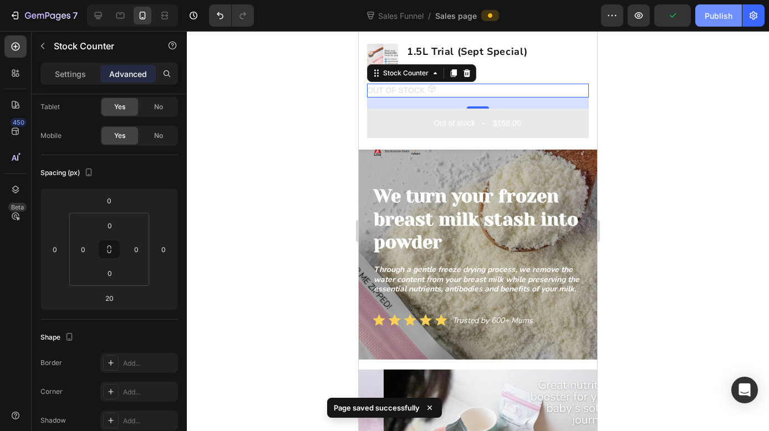
click at [711, 23] on button "Publish" at bounding box center [718, 15] width 47 height 22
